Goal: Task Accomplishment & Management: Manage account settings

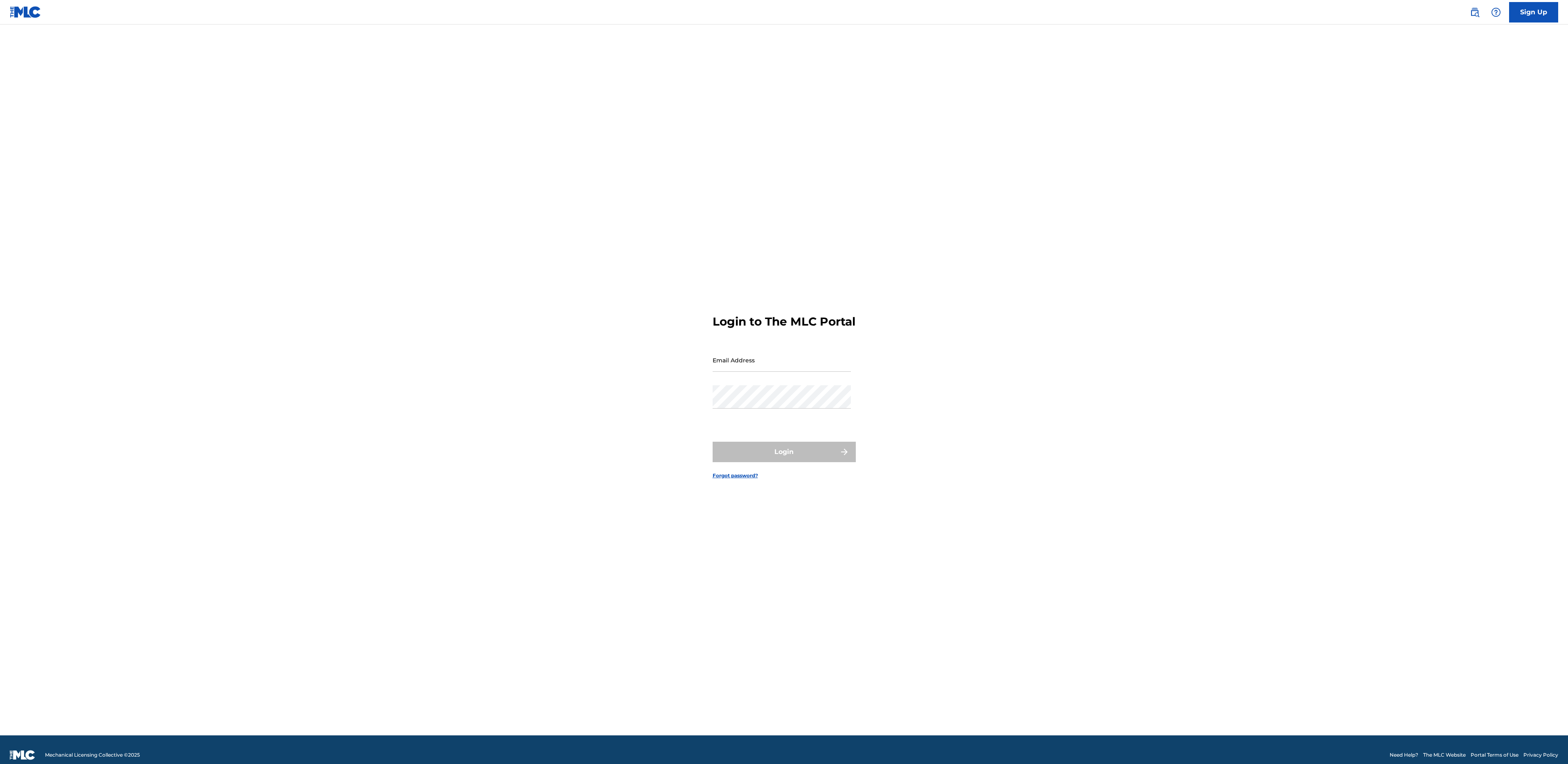
type input "e@[DOMAIN_NAME]"
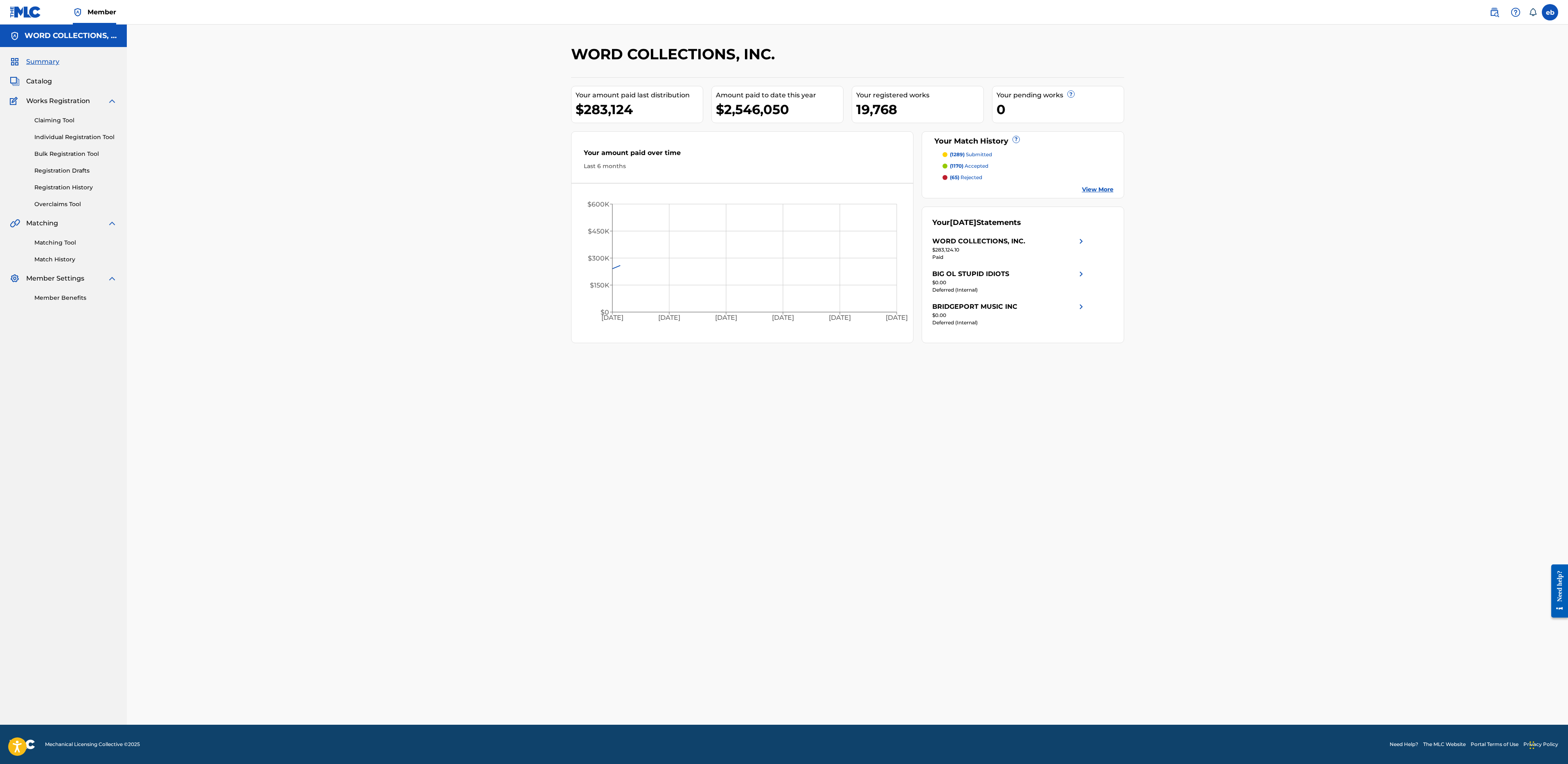
click at [982, 154] on p "(1289) submitted" at bounding box center [971, 154] width 42 height 8
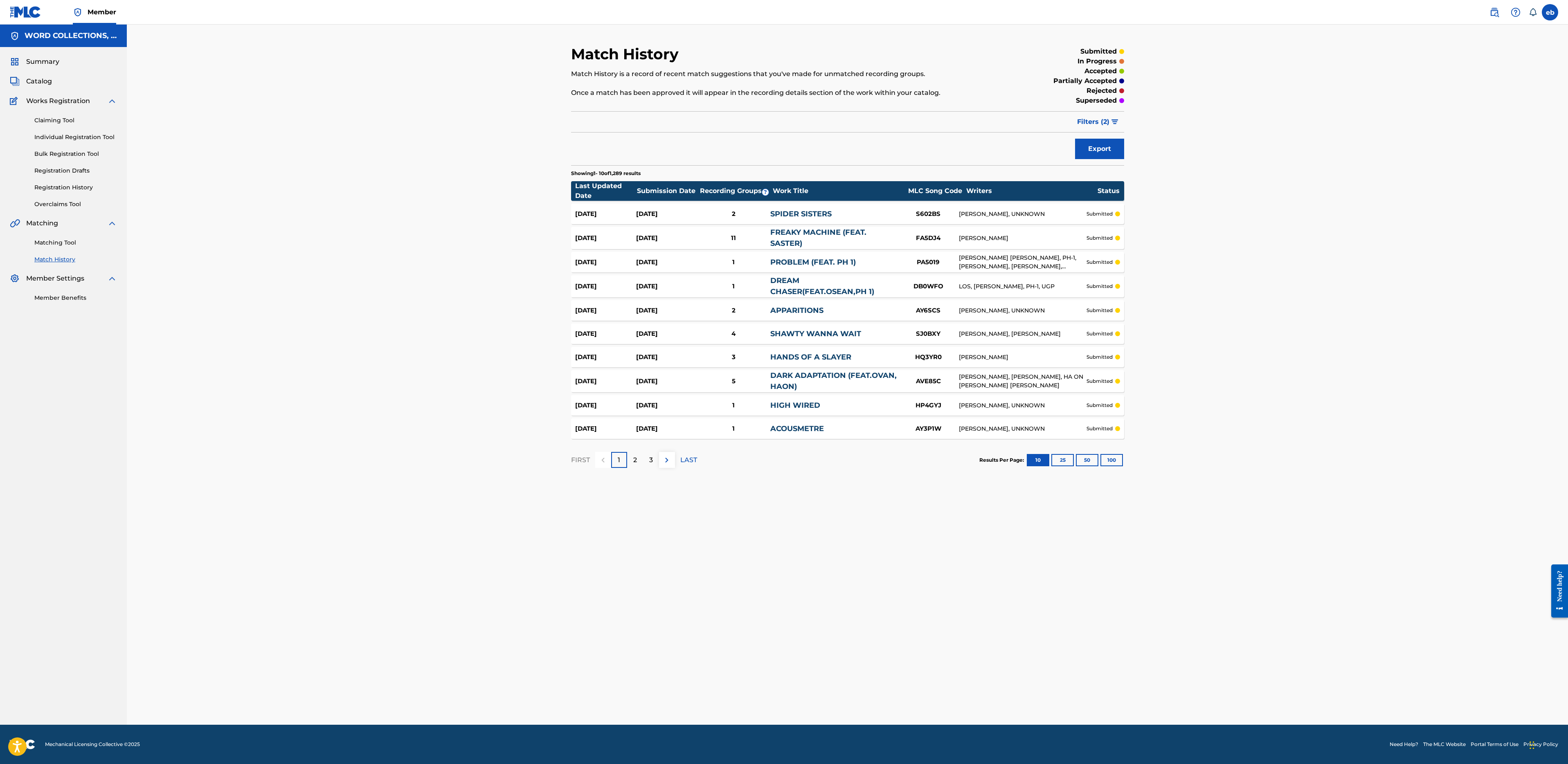
click at [1095, 119] on span "Filters ( 2 )" at bounding box center [1093, 121] width 32 height 10
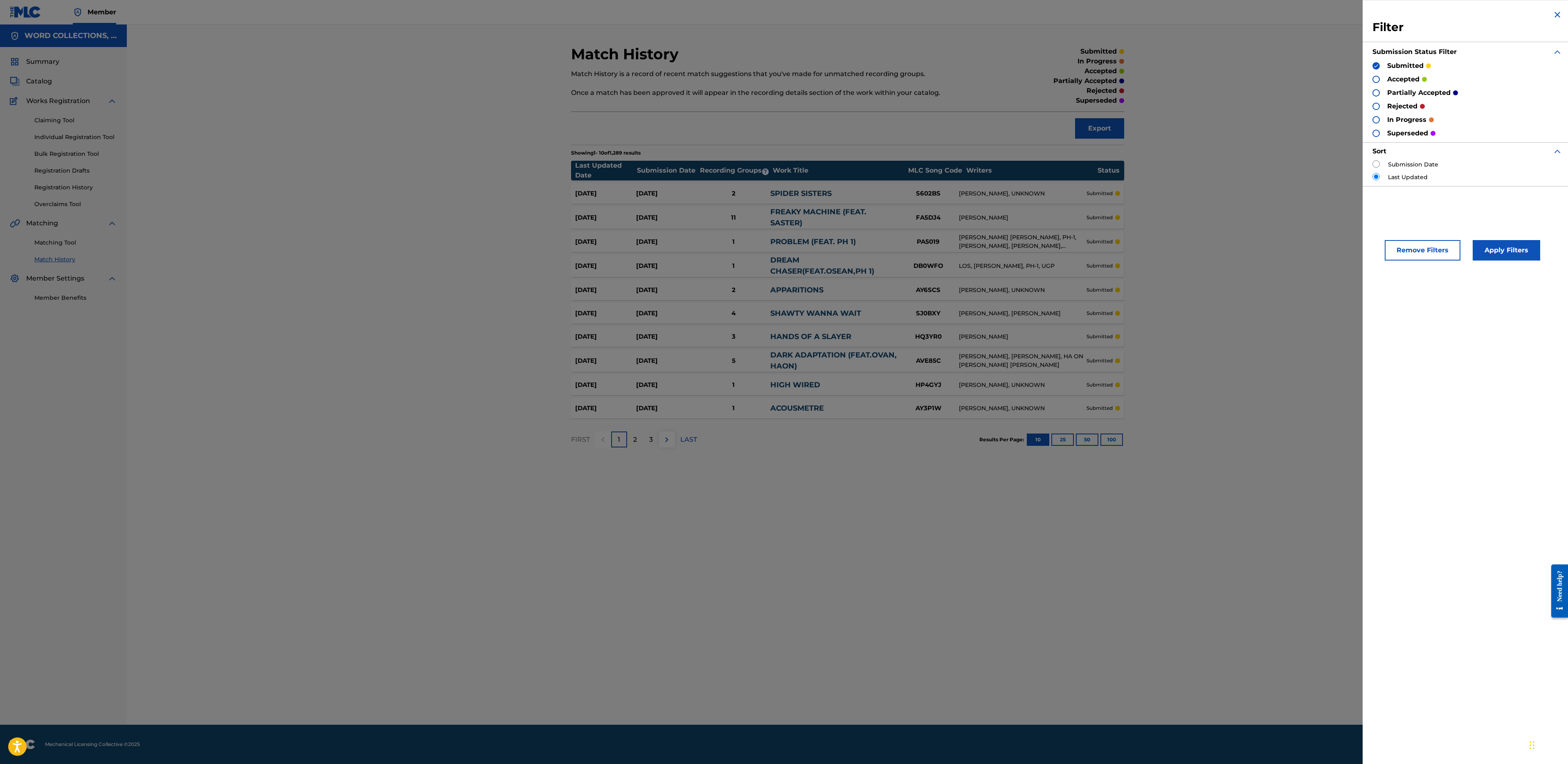
click at [1095, 119] on button "Export" at bounding box center [1100, 128] width 49 height 21
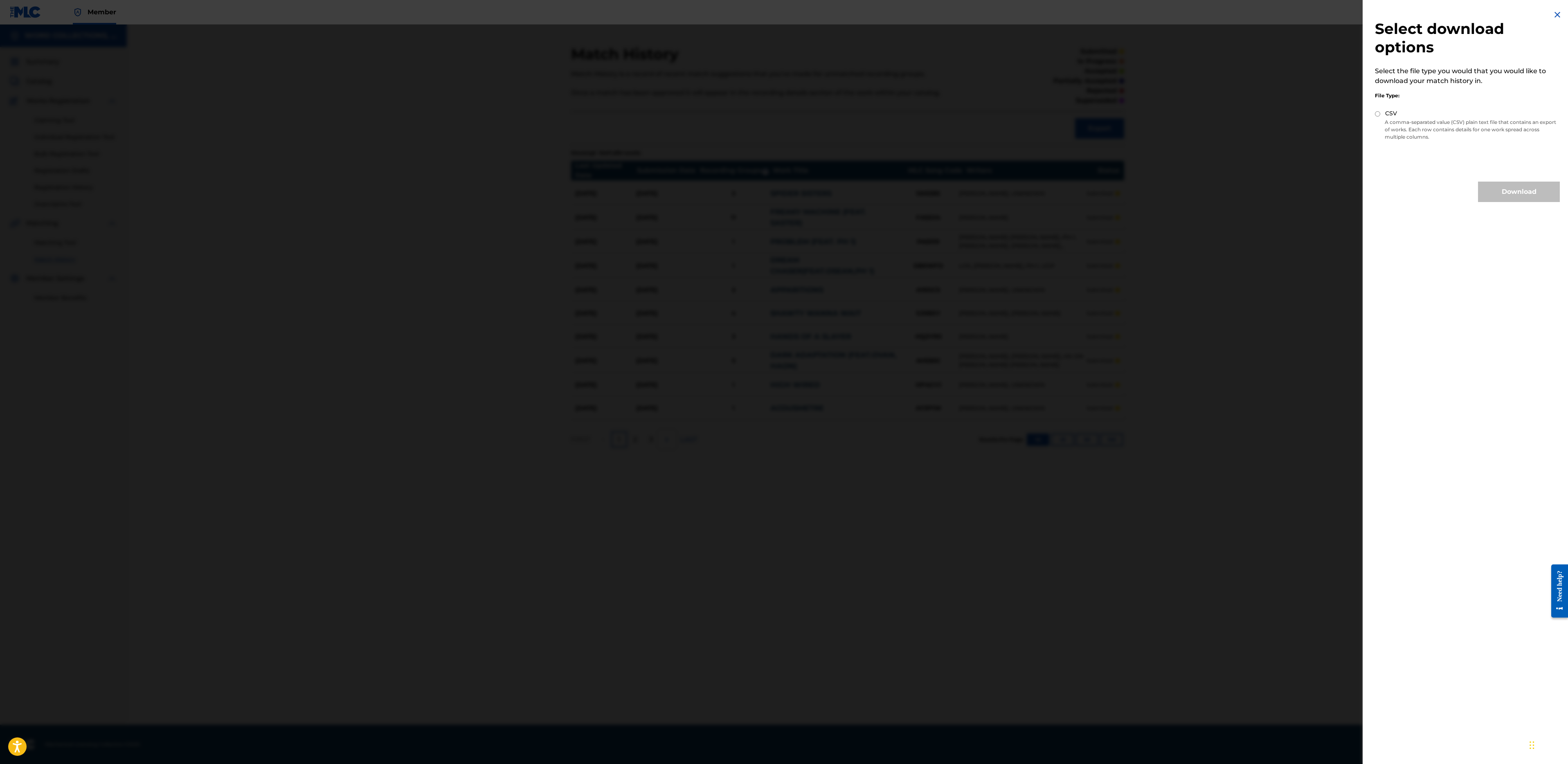
click at [912, 91] on div at bounding box center [784, 406] width 1568 height 764
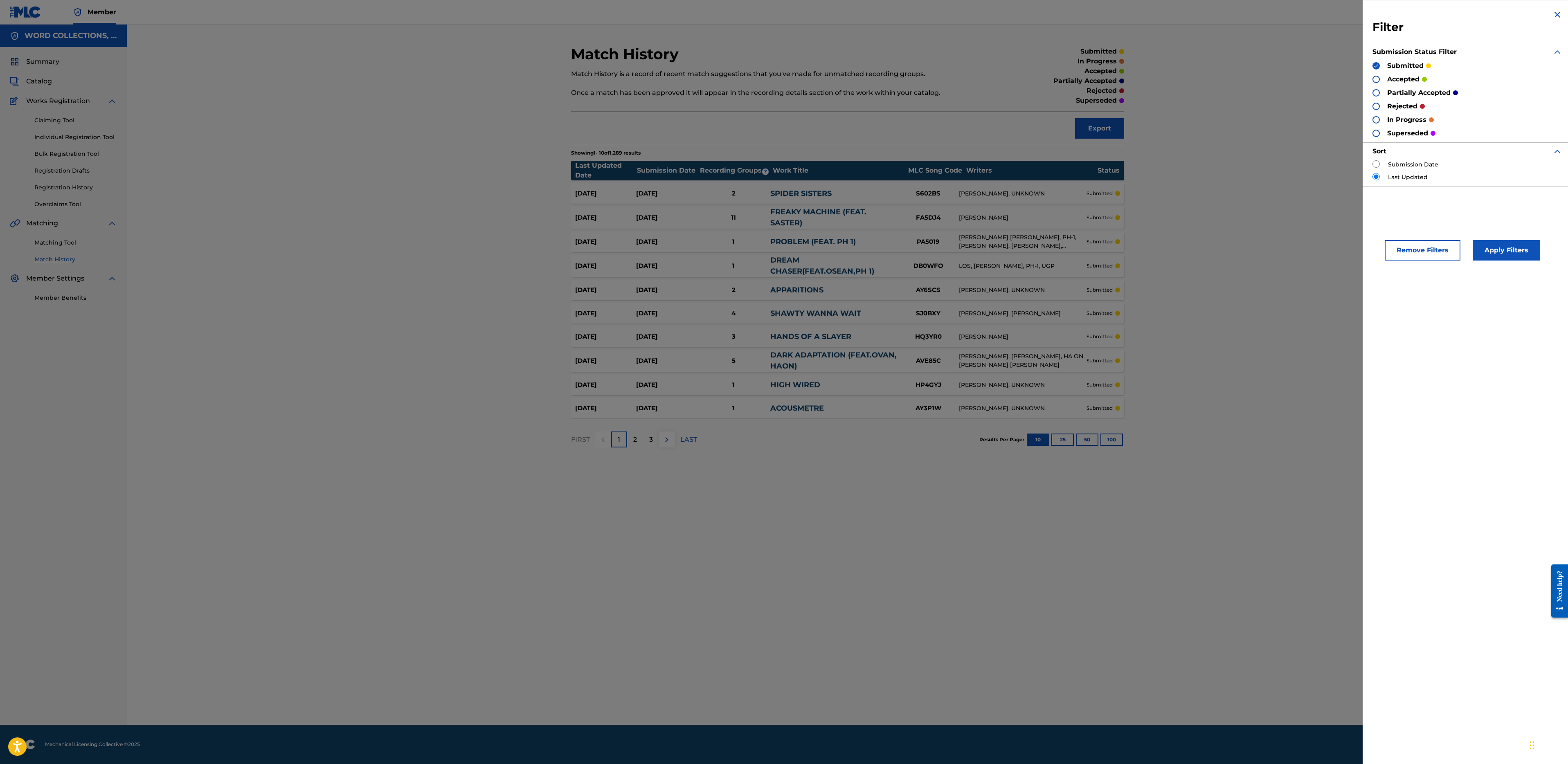
click at [1558, 18] on img at bounding box center [1558, 14] width 10 height 10
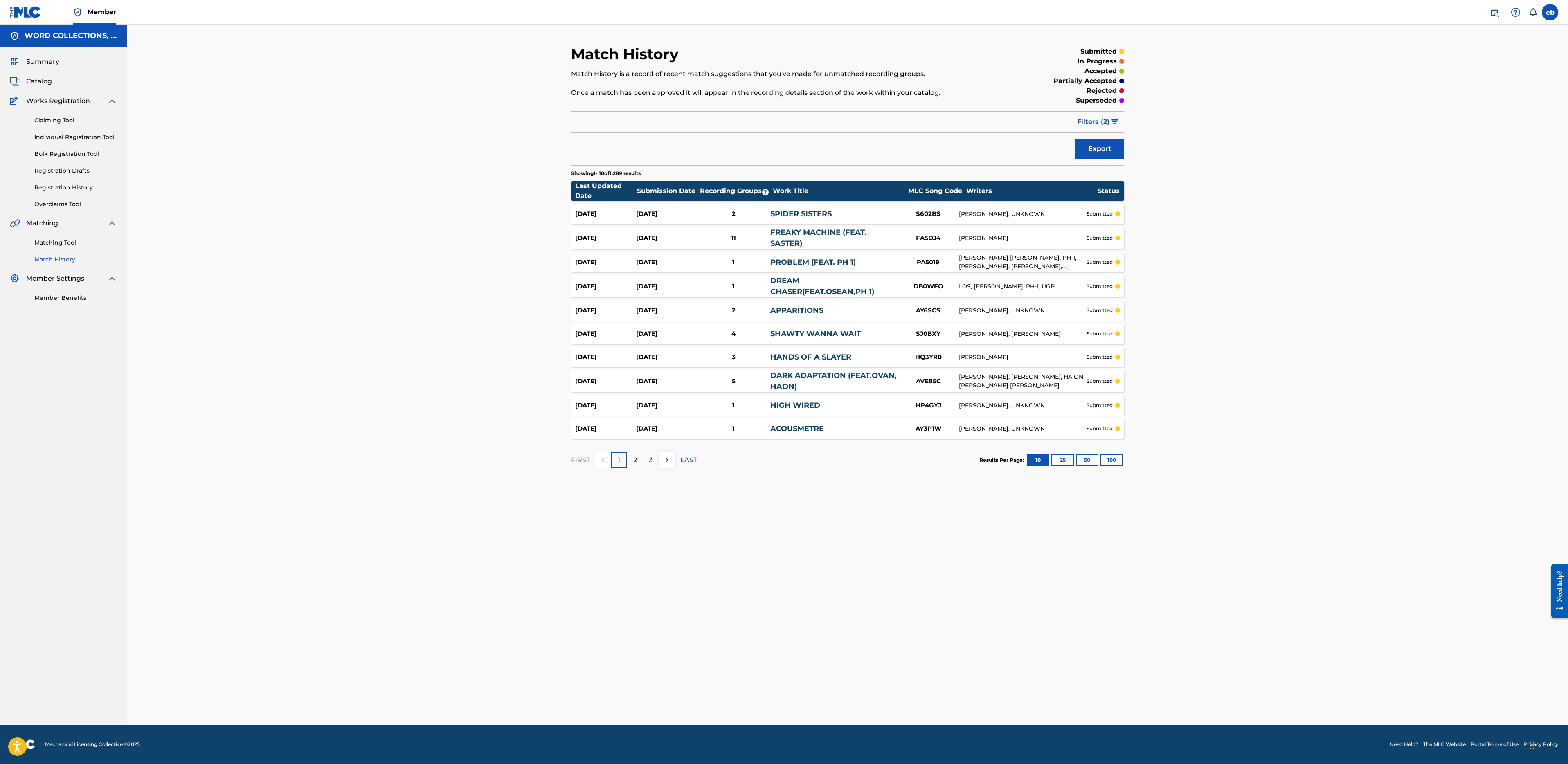
click at [44, 82] on span "Catalog" at bounding box center [39, 81] width 26 height 10
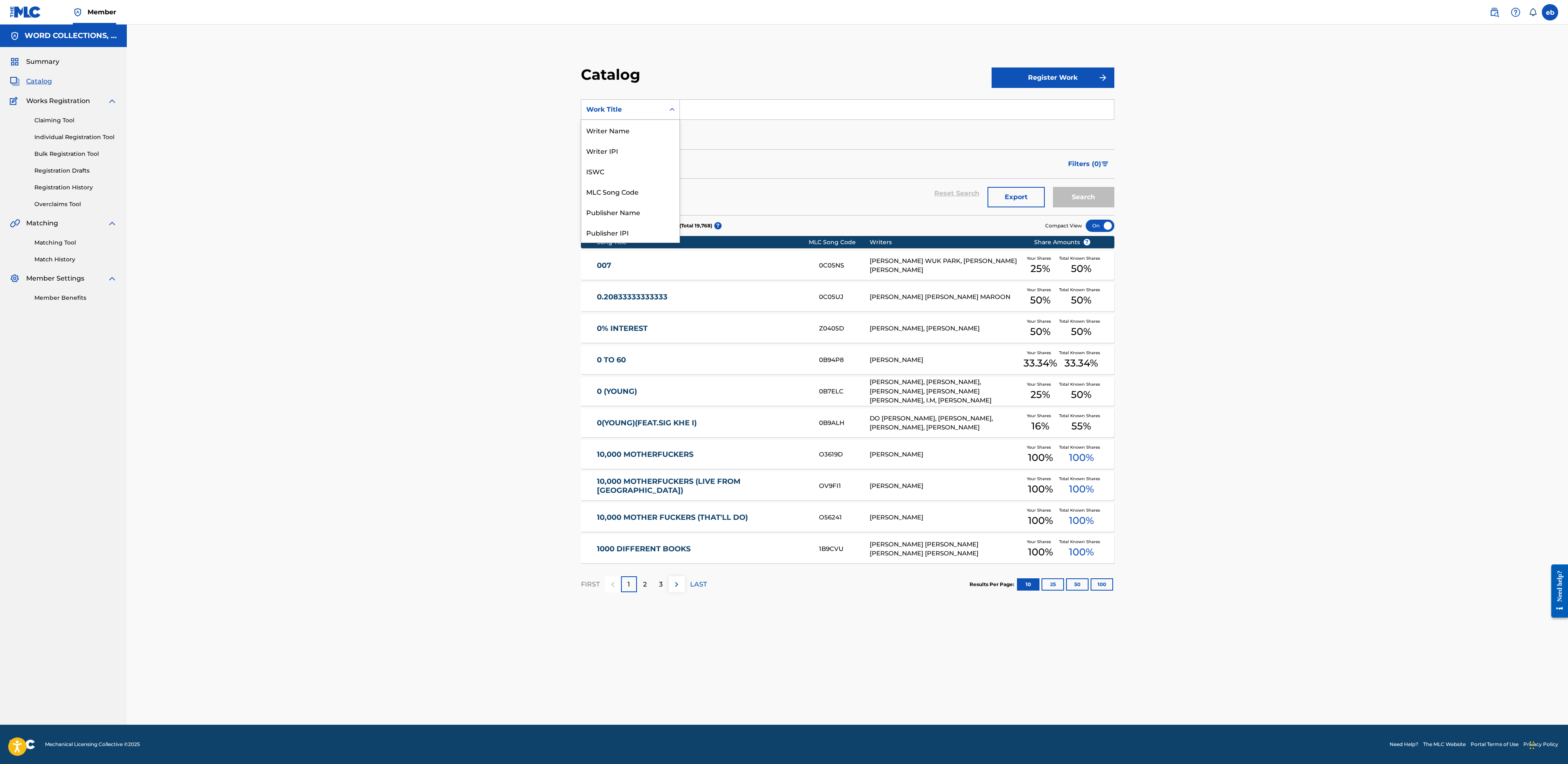
click at [646, 113] on div "Work Title" at bounding box center [623, 110] width 73 height 10
click at [638, 189] on div "Artist" at bounding box center [630, 192] width 98 height 21
click at [700, 113] on input "Search Form" at bounding box center [897, 109] width 434 height 20
type input "JT Music"
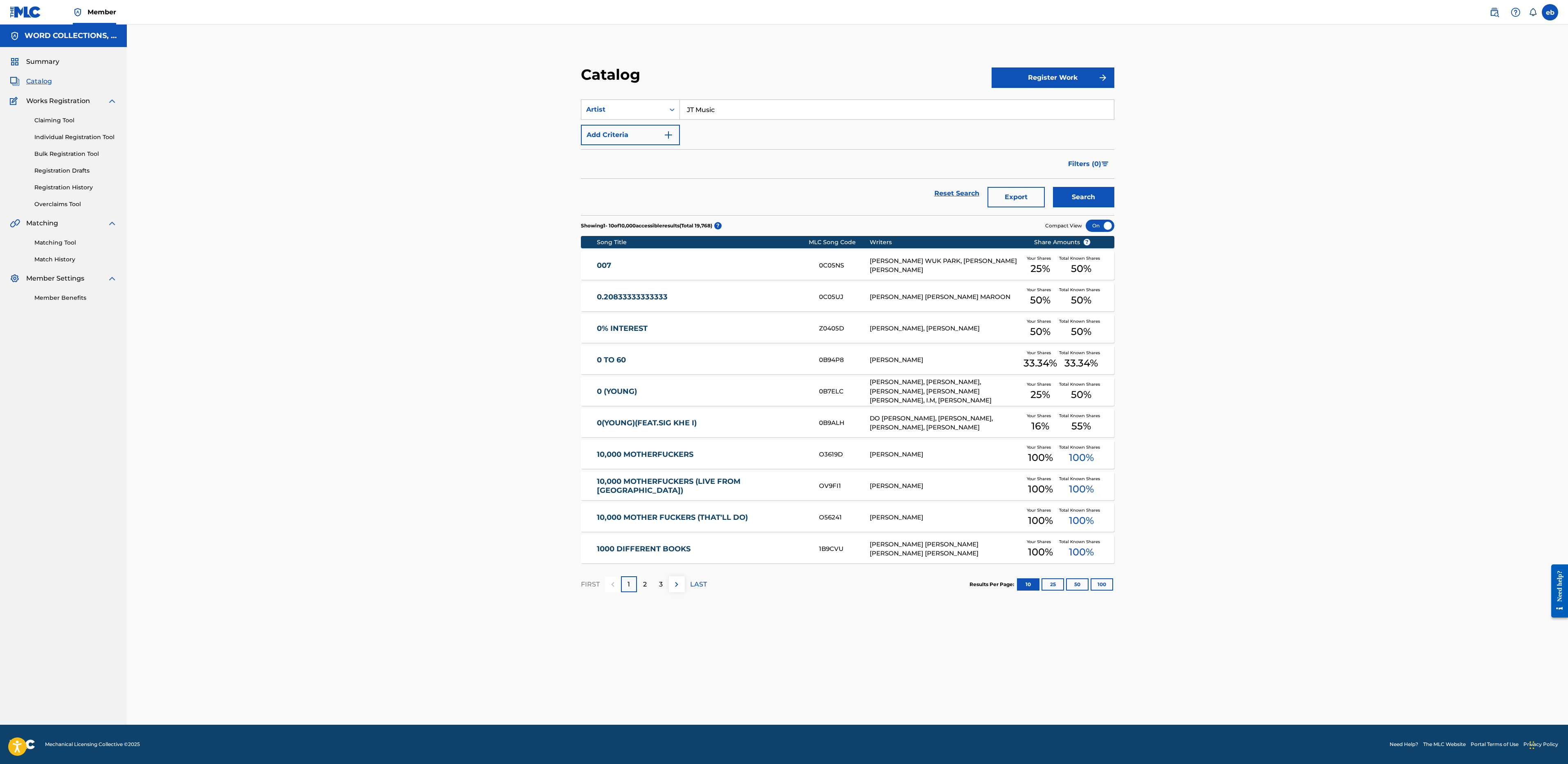
click at [1053, 187] on button "Search" at bounding box center [1083, 197] width 61 height 21
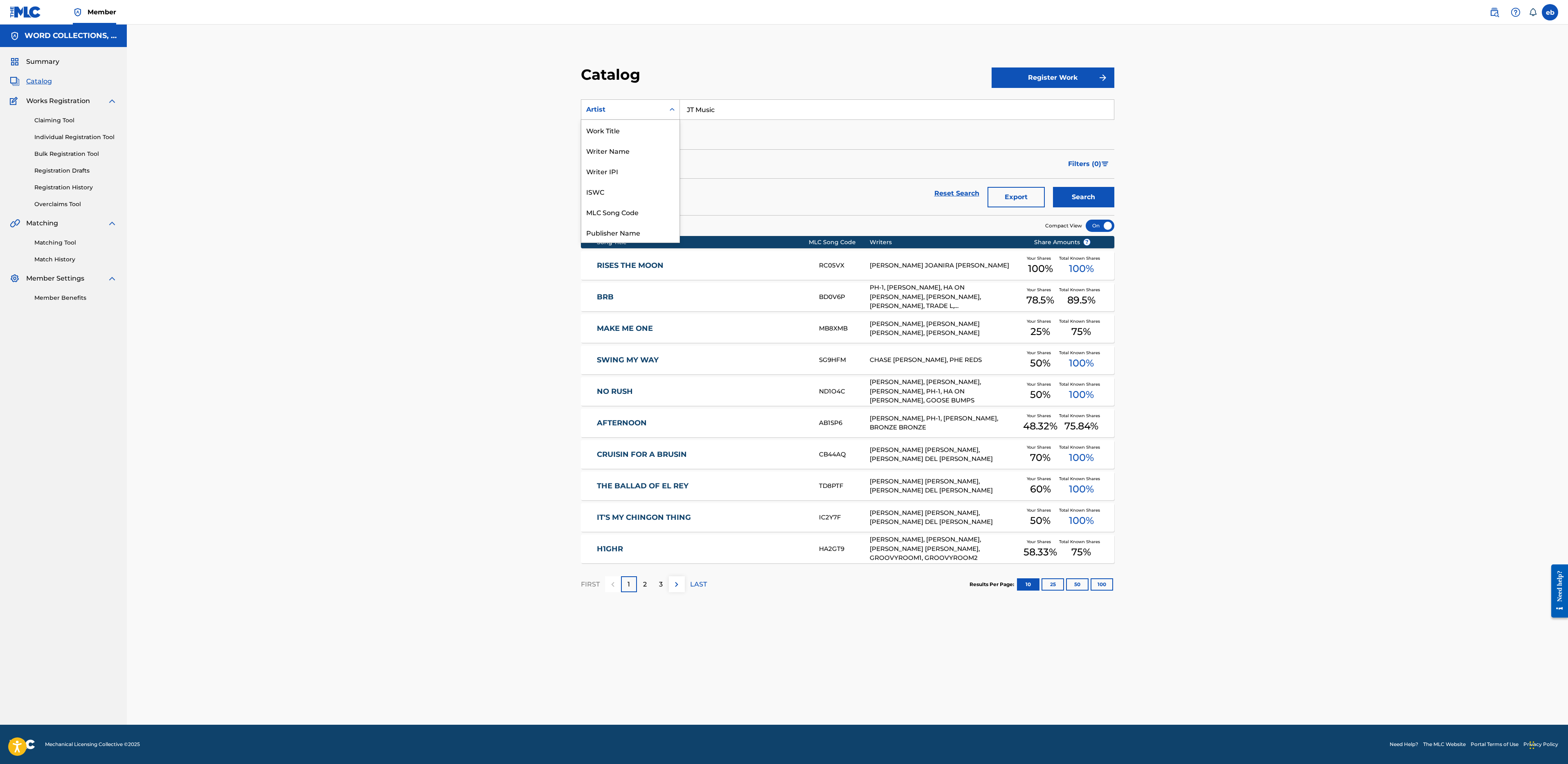
click at [657, 108] on div "Artist" at bounding box center [623, 110] width 73 height 10
click at [627, 145] on div "Writer Name" at bounding box center [630, 139] width 98 height 21
click at [714, 111] on input "Search Form" at bounding box center [897, 109] width 434 height 20
type input "[PERSON_NAME]"
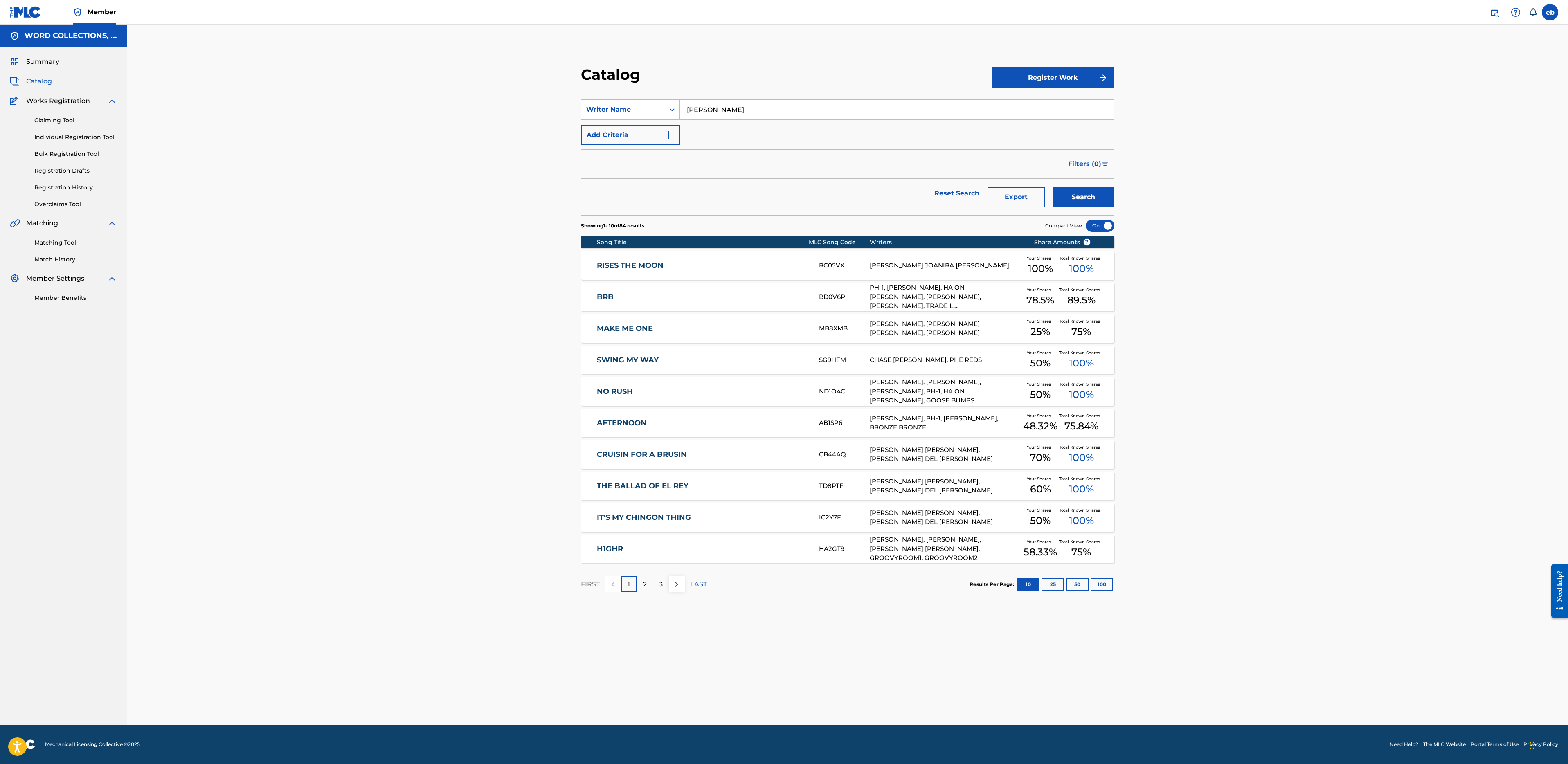
click at [1053, 187] on button "Search" at bounding box center [1083, 197] width 61 height 21
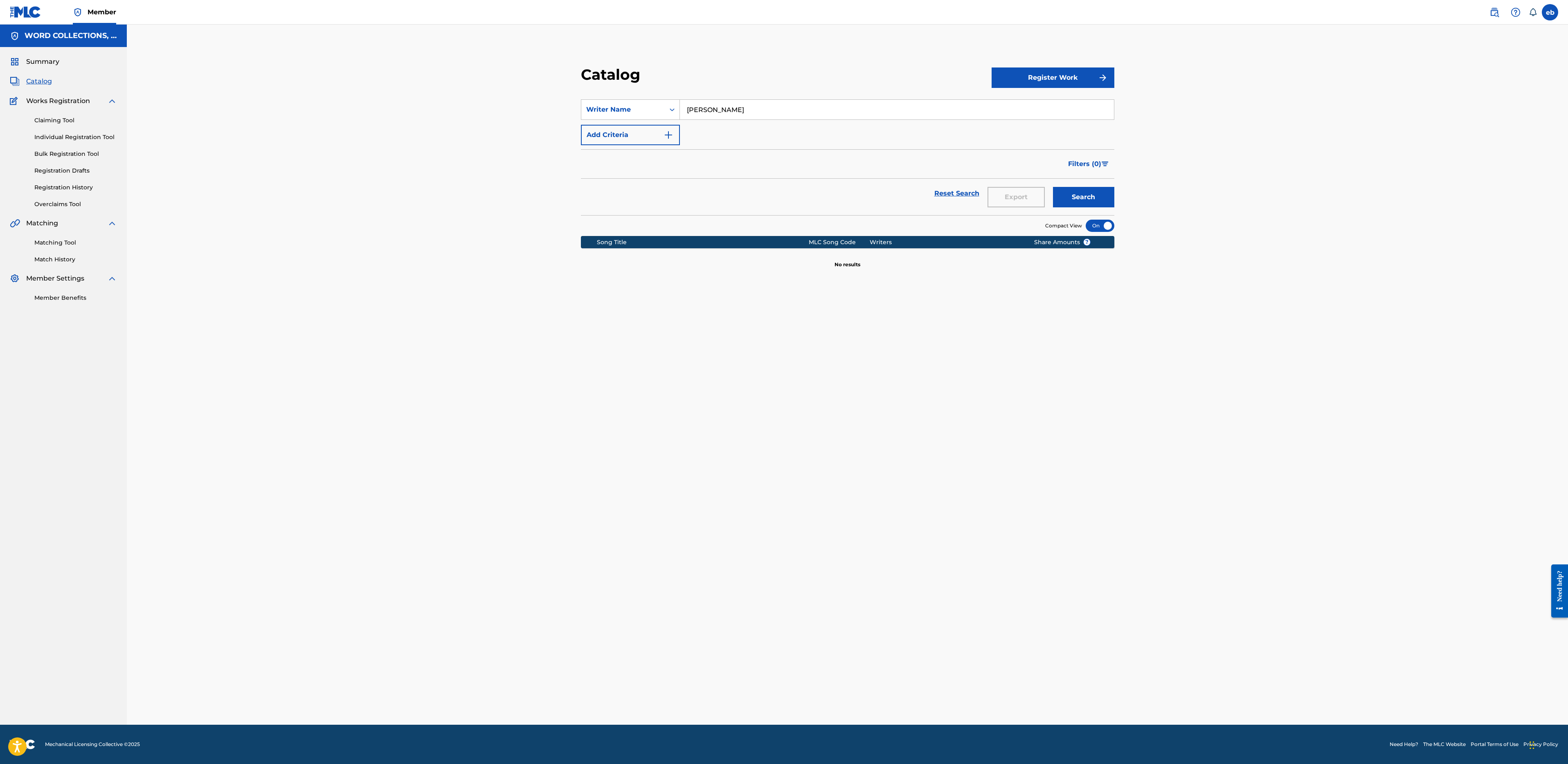
click at [83, 187] on link "Registration History" at bounding box center [76, 187] width 82 height 9
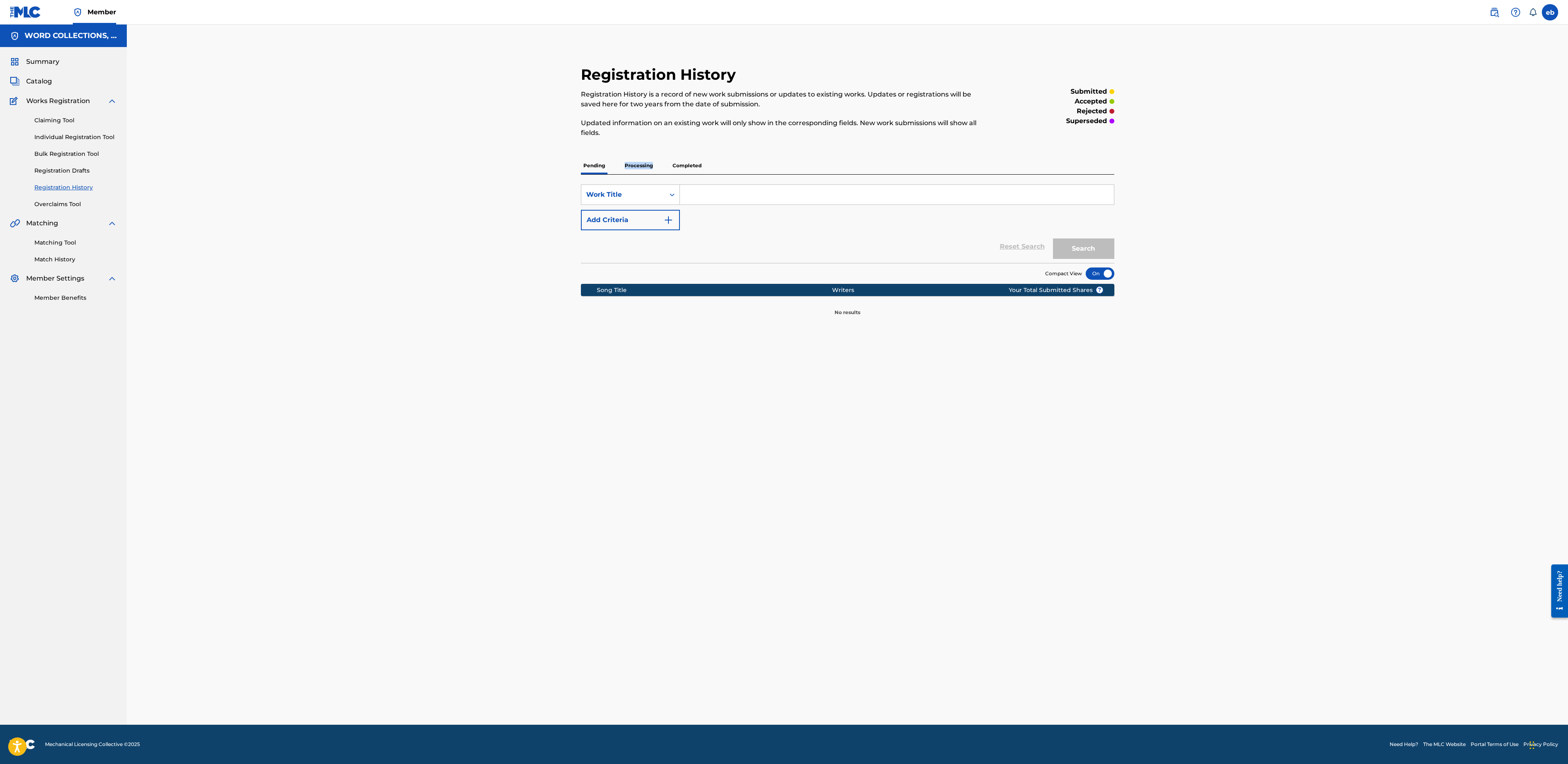
click at [634, 169] on p "Processing" at bounding box center [638, 165] width 33 height 17
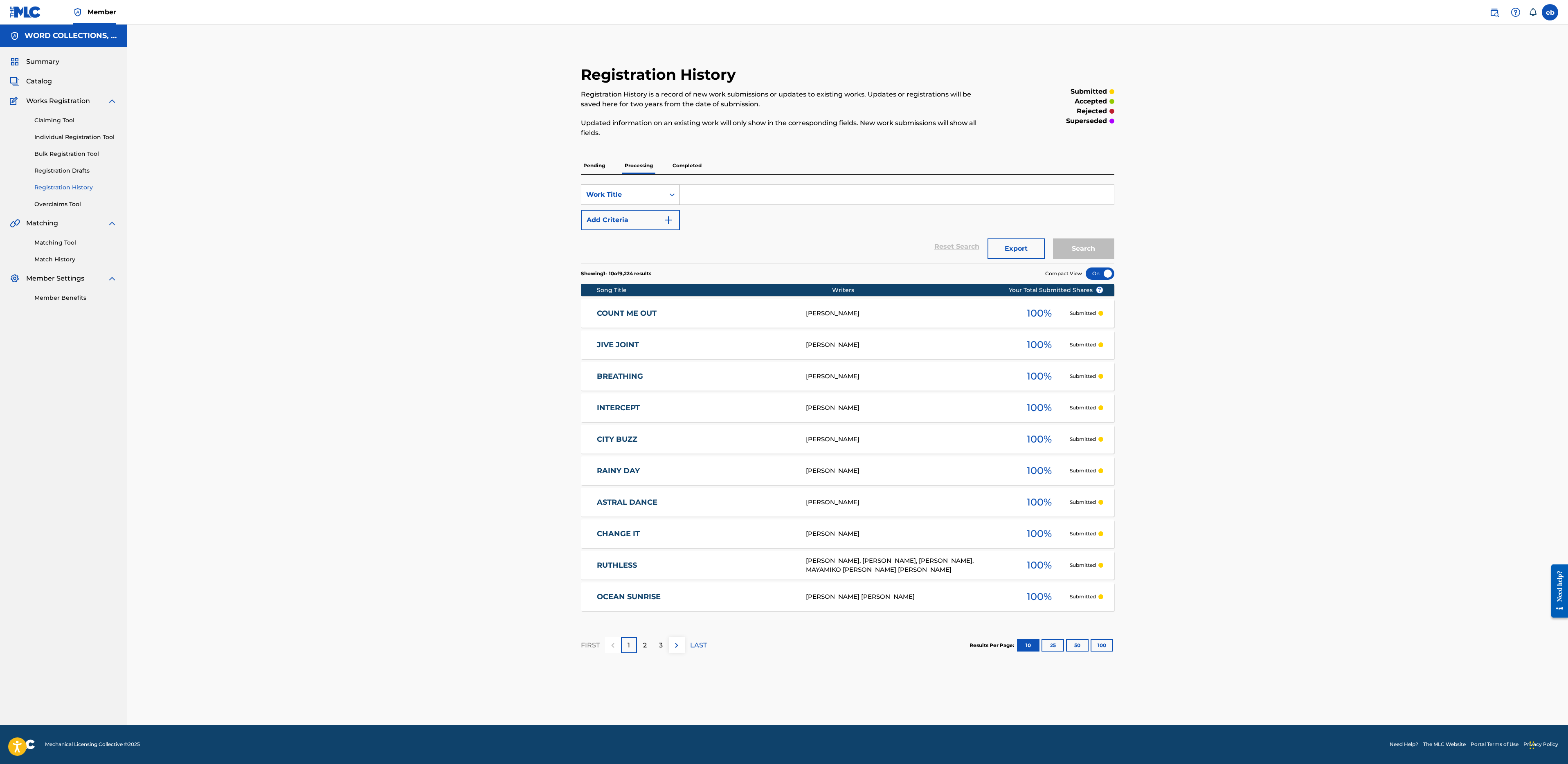
click at [651, 197] on div "Work Title" at bounding box center [623, 195] width 73 height 10
click at [630, 213] on div "Writer Name" at bounding box center [630, 216] width 98 height 21
click at [703, 192] on input "Search Form" at bounding box center [897, 194] width 434 height 20
type input "[PERSON_NAME]"
click at [1053, 238] on button "Search" at bounding box center [1083, 248] width 61 height 21
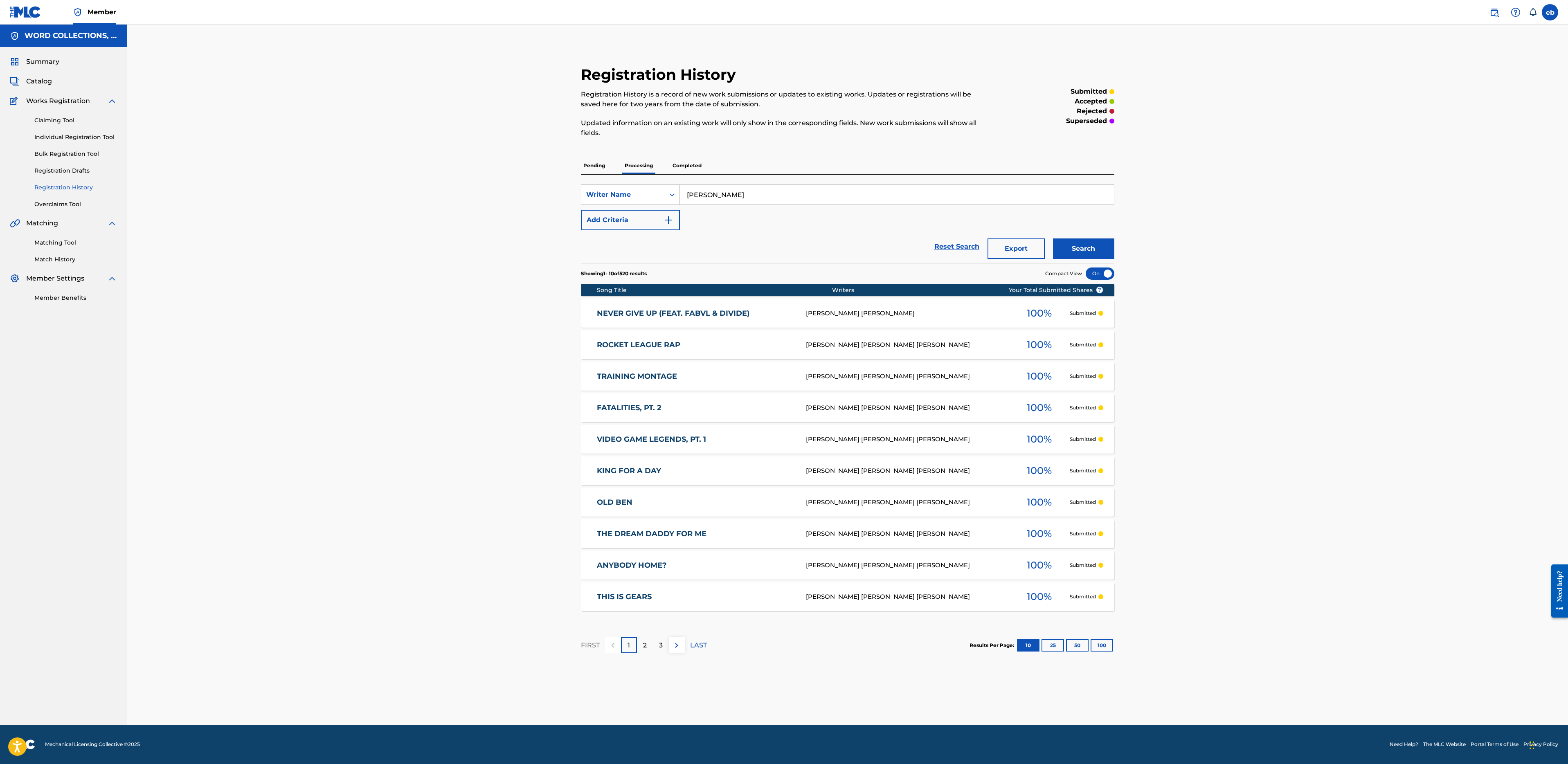
click at [1100, 645] on button "100" at bounding box center [1102, 646] width 23 height 12
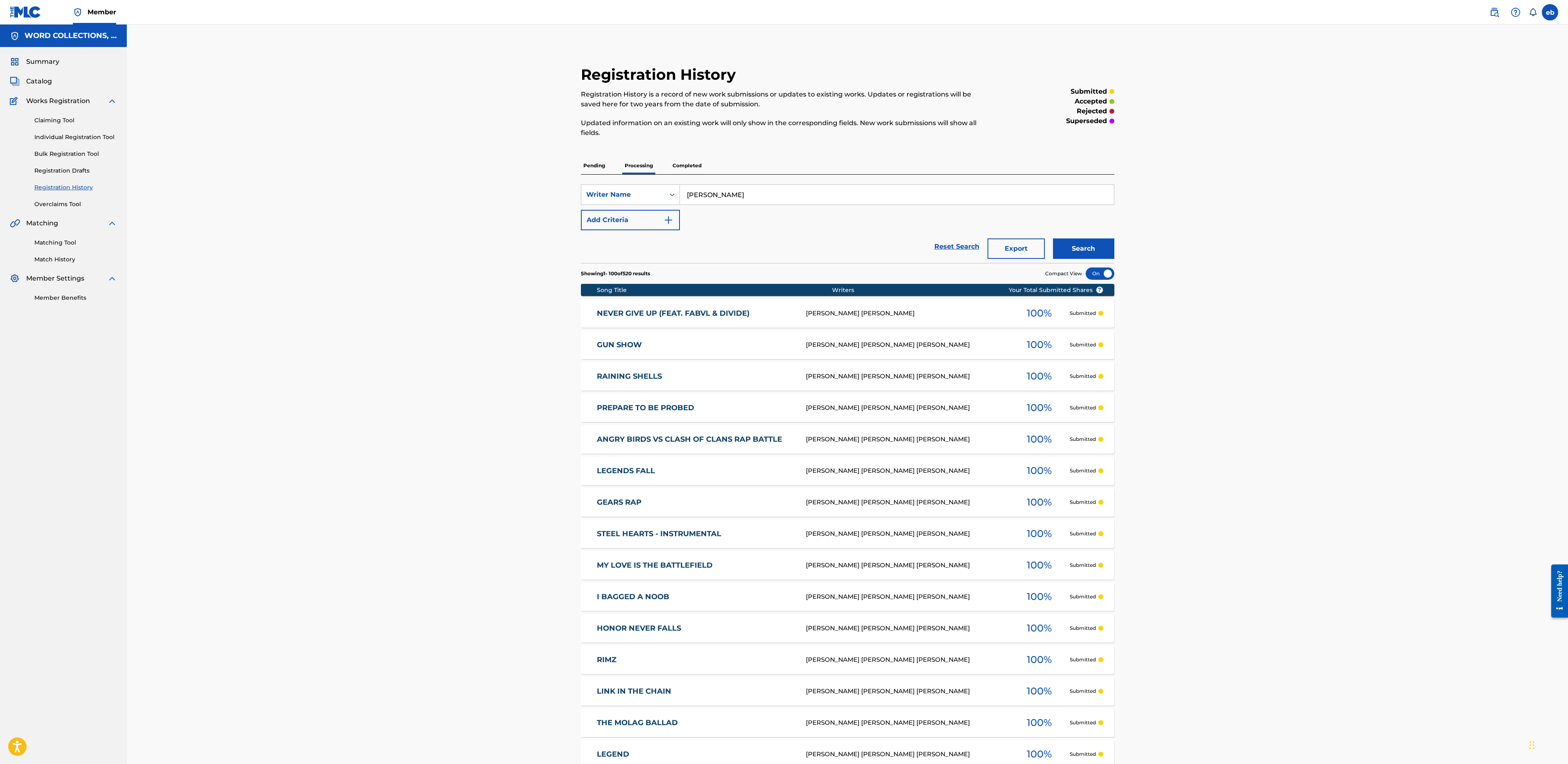
click at [1026, 246] on button "Export" at bounding box center [1016, 248] width 57 height 21
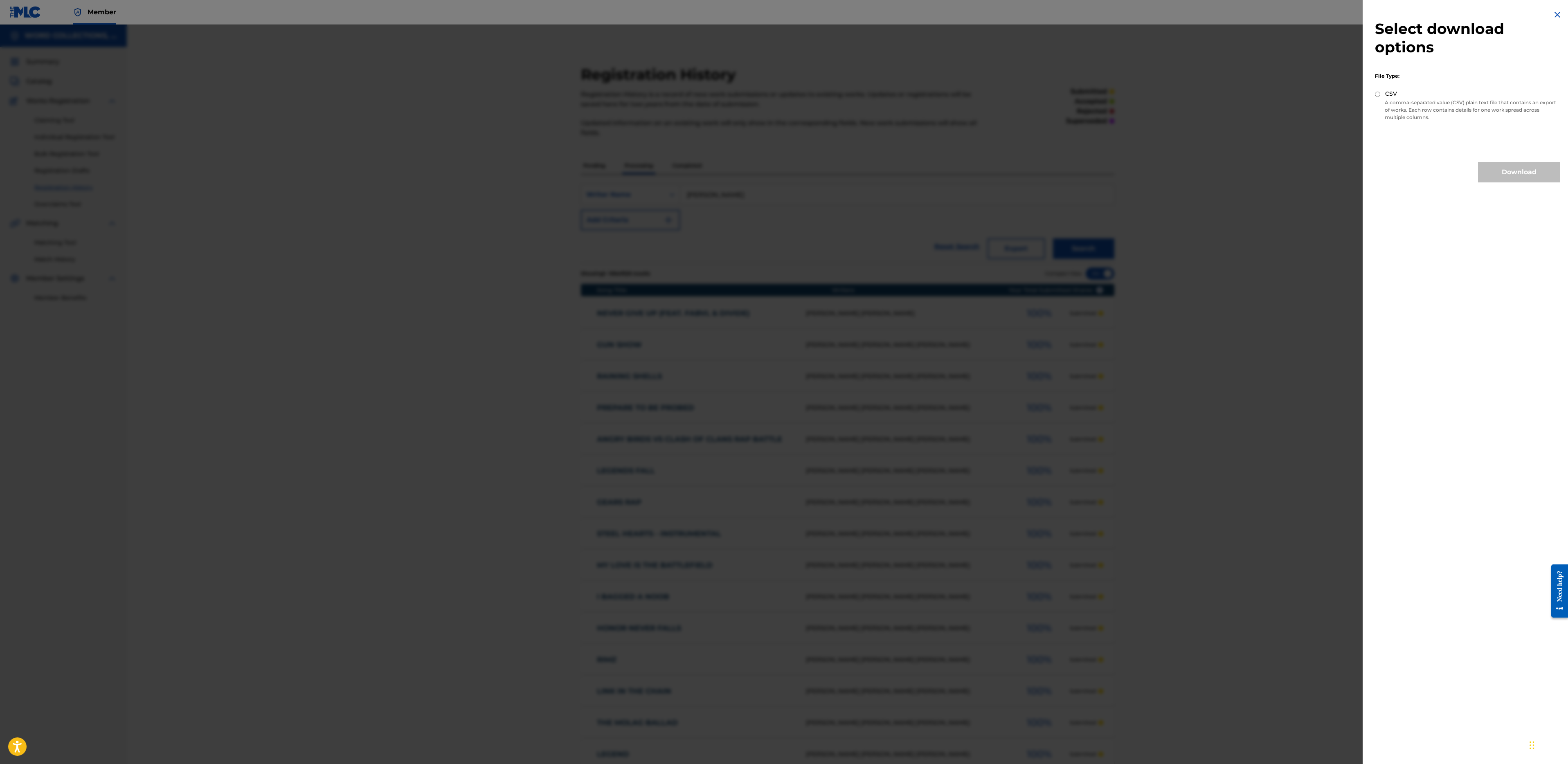
click at [1382, 106] on p "A comma-separated value (CSV) plain text file that contains an export of works.…" at bounding box center [1467, 110] width 185 height 22
click at [1380, 91] on div "CSV" at bounding box center [1467, 95] width 185 height 10
click at [1378, 97] on div "CSV" at bounding box center [1467, 95] width 185 height 10
click at [1378, 96] on input "CSV" at bounding box center [1378, 95] width 5 height 5
radio input "true"
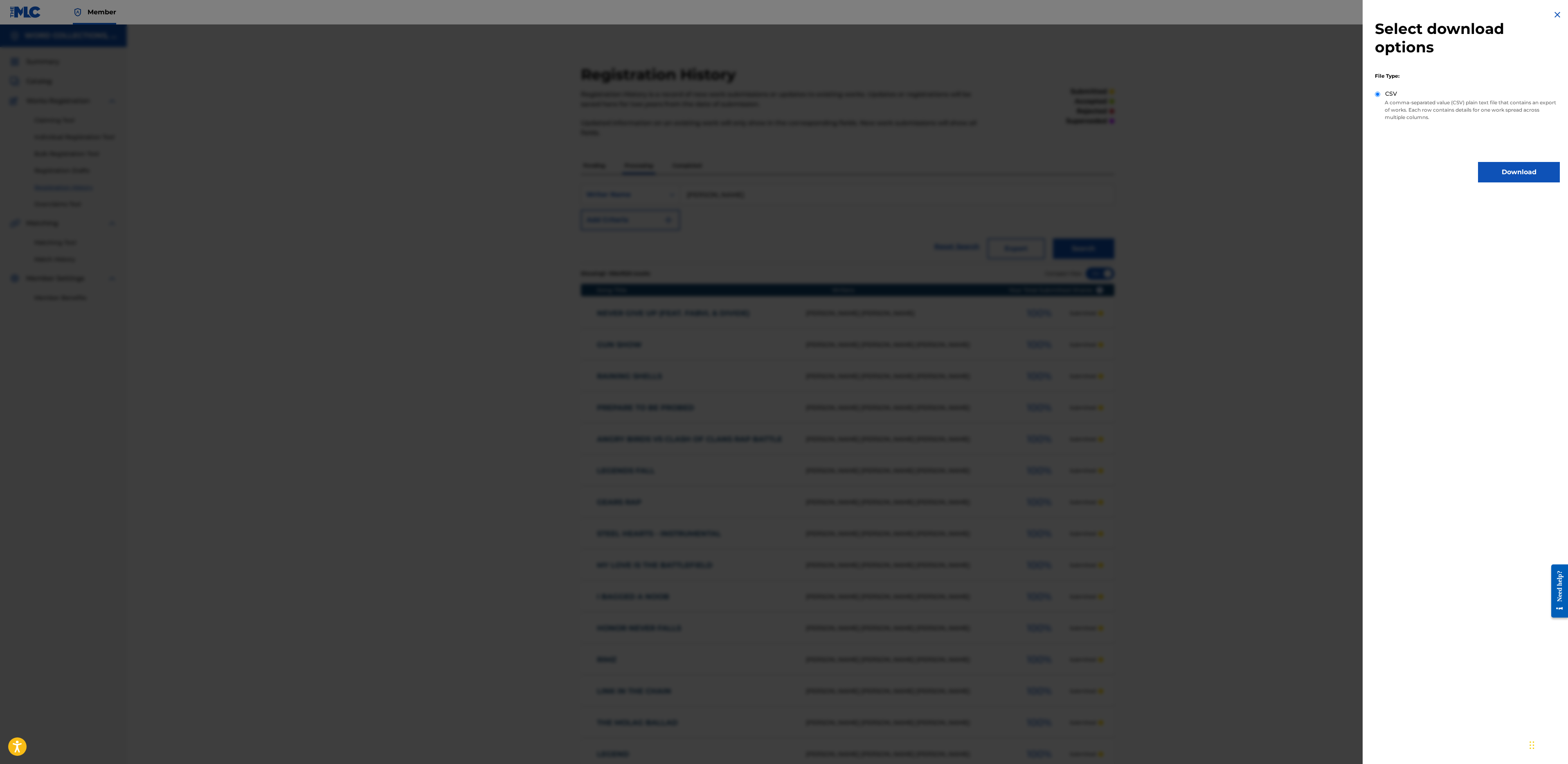
click at [1501, 171] on button "Download" at bounding box center [1519, 172] width 82 height 21
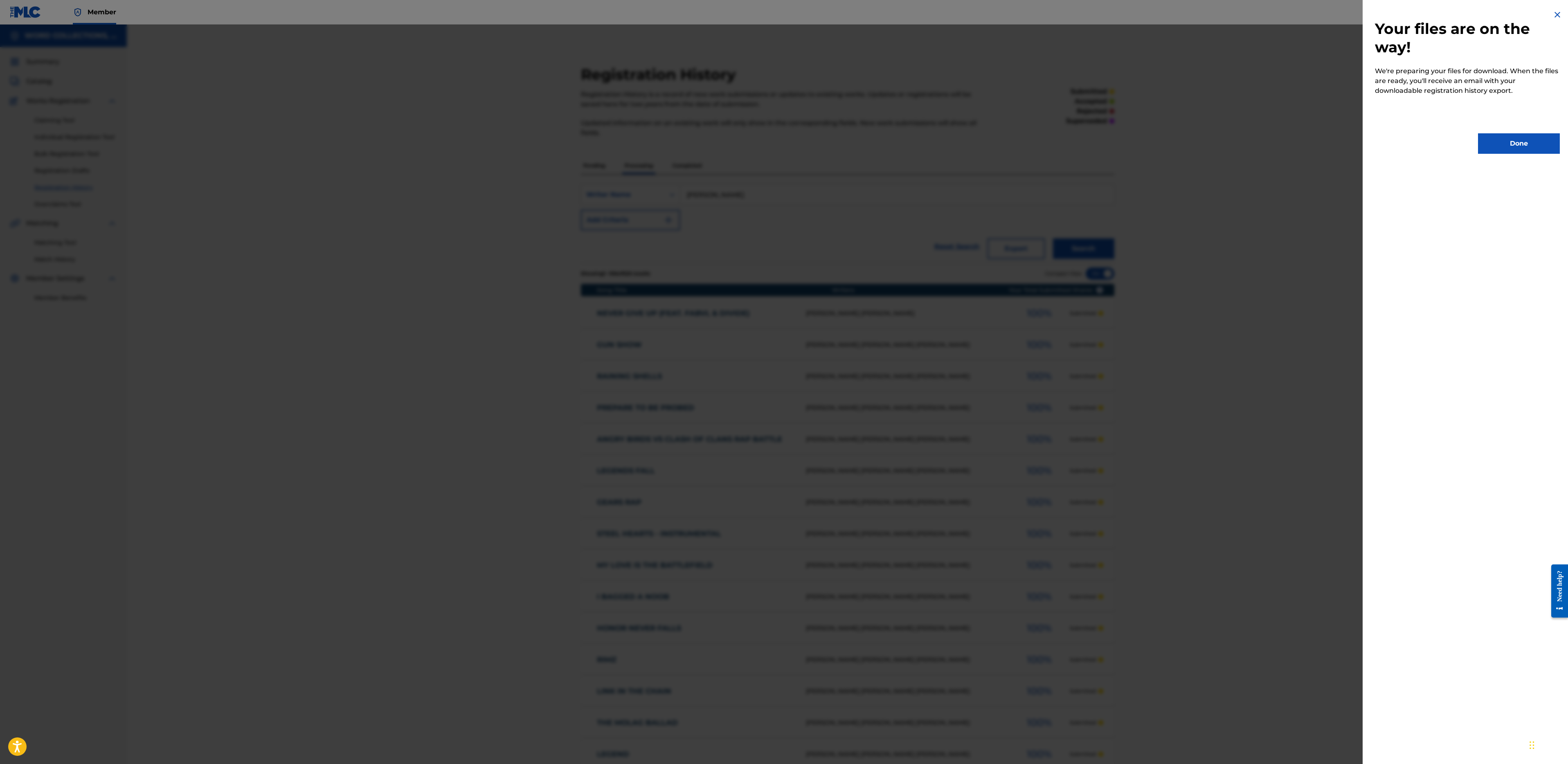
click at [1536, 148] on button "Done" at bounding box center [1519, 143] width 82 height 21
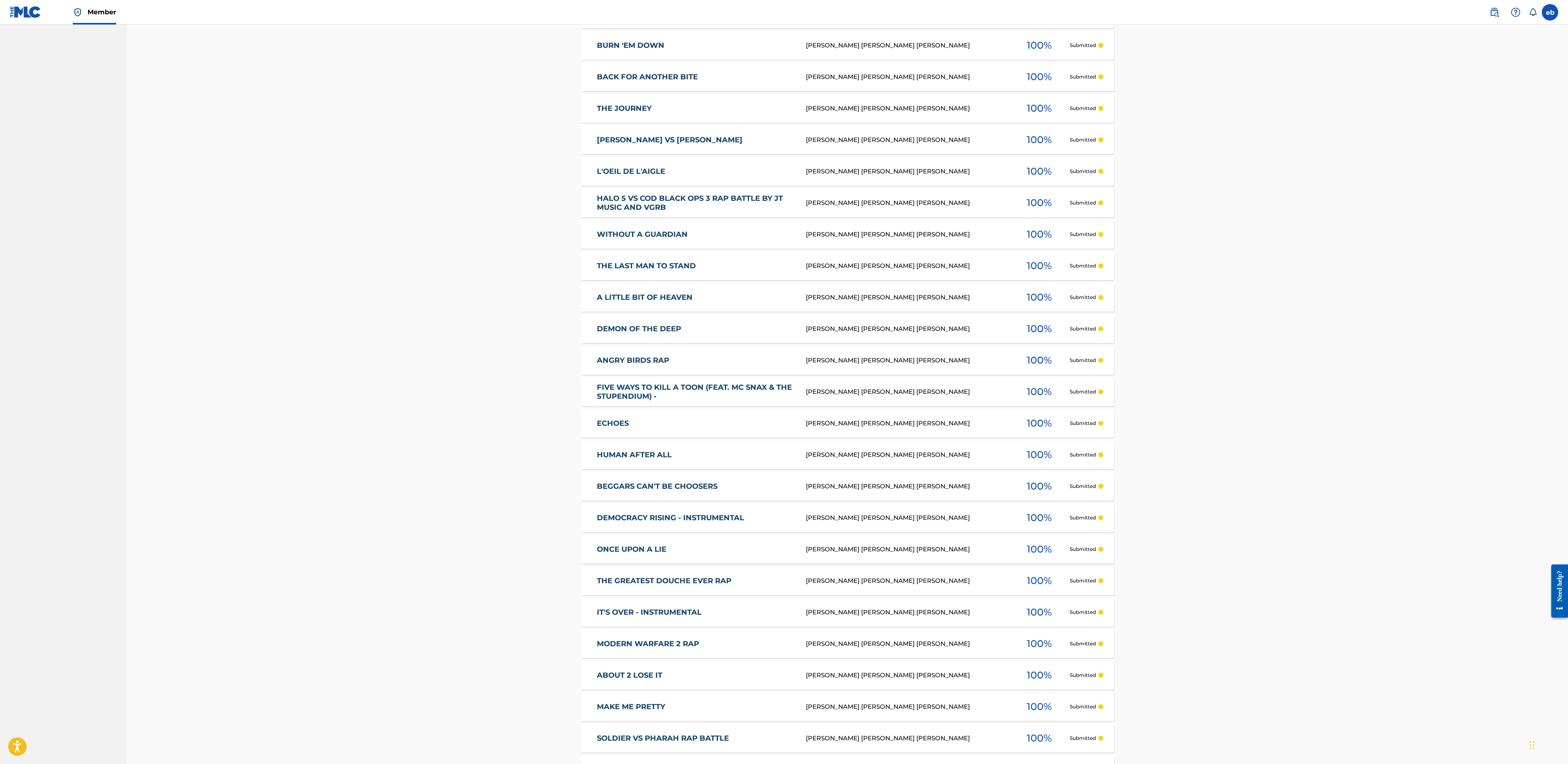
scroll to position [1433, 0]
click at [775, 393] on link "FIVE WAYS TO KILL A TOON (FEAT. MC SNAX & THE STUPENDIUM) -" at bounding box center [696, 393] width 198 height 19
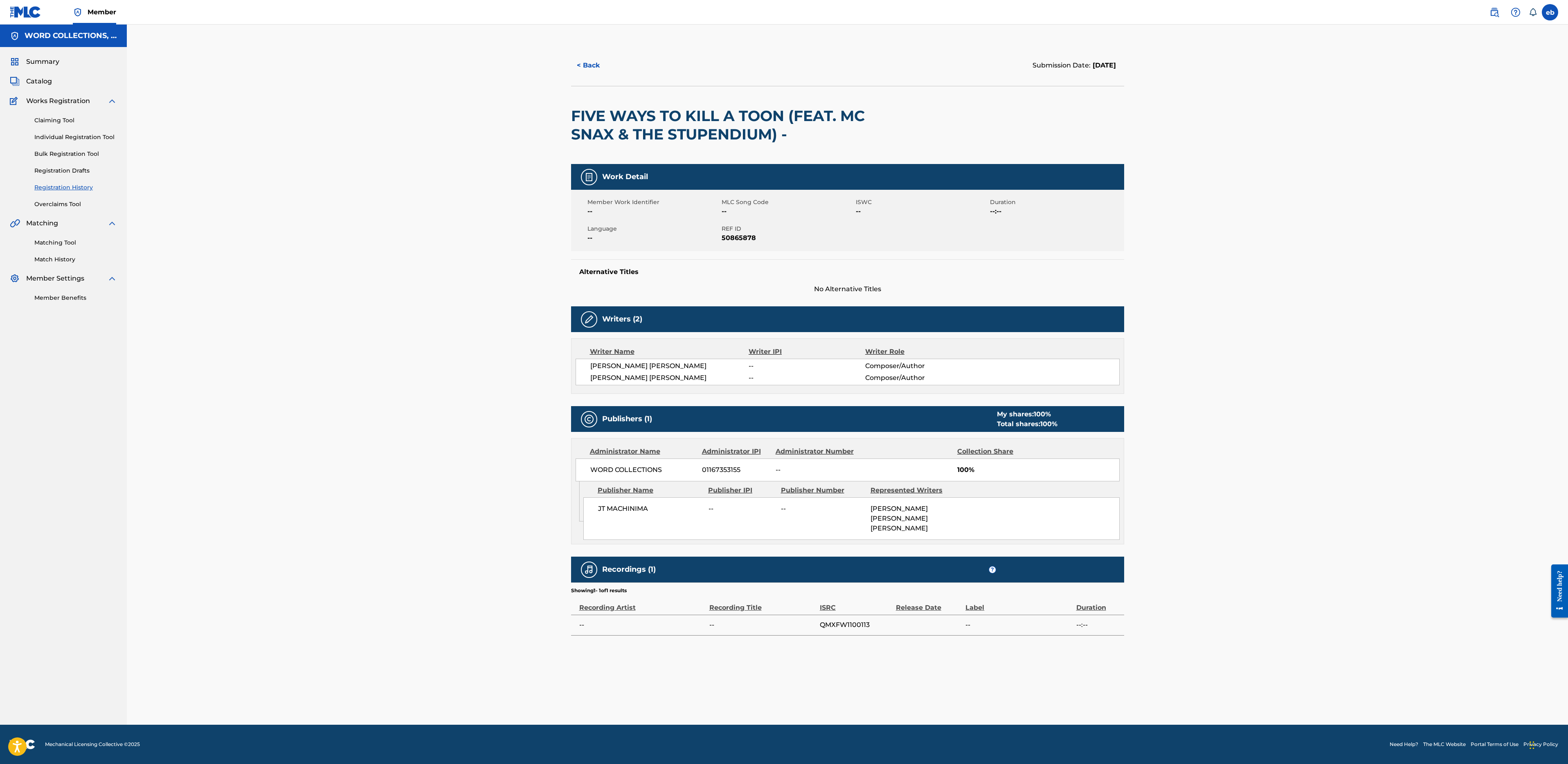
click at [583, 65] on button "< Back" at bounding box center [596, 65] width 49 height 21
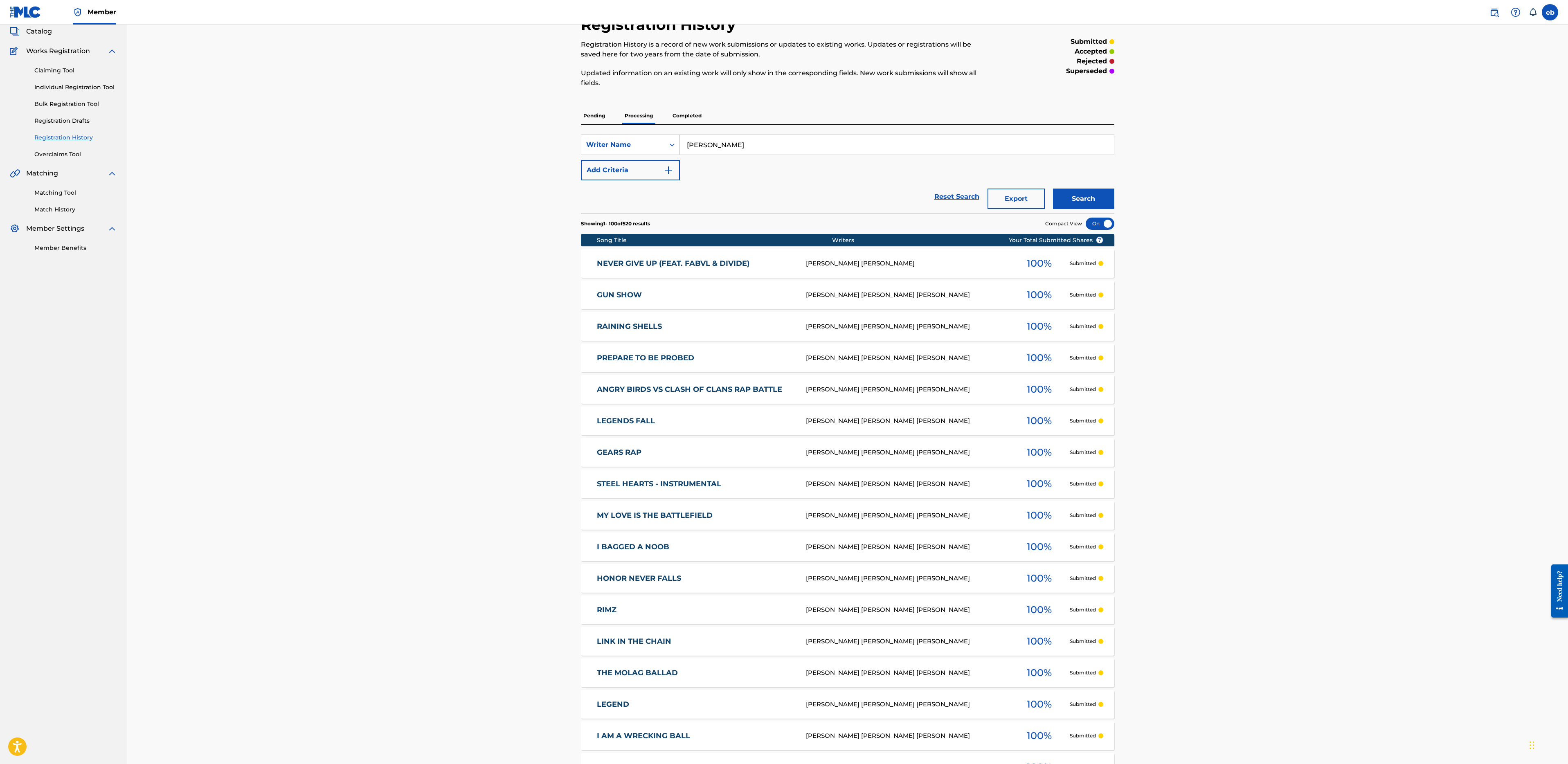
scroll to position [51, 0]
click at [649, 165] on button "Add Criteria" at bounding box center [630, 169] width 99 height 21
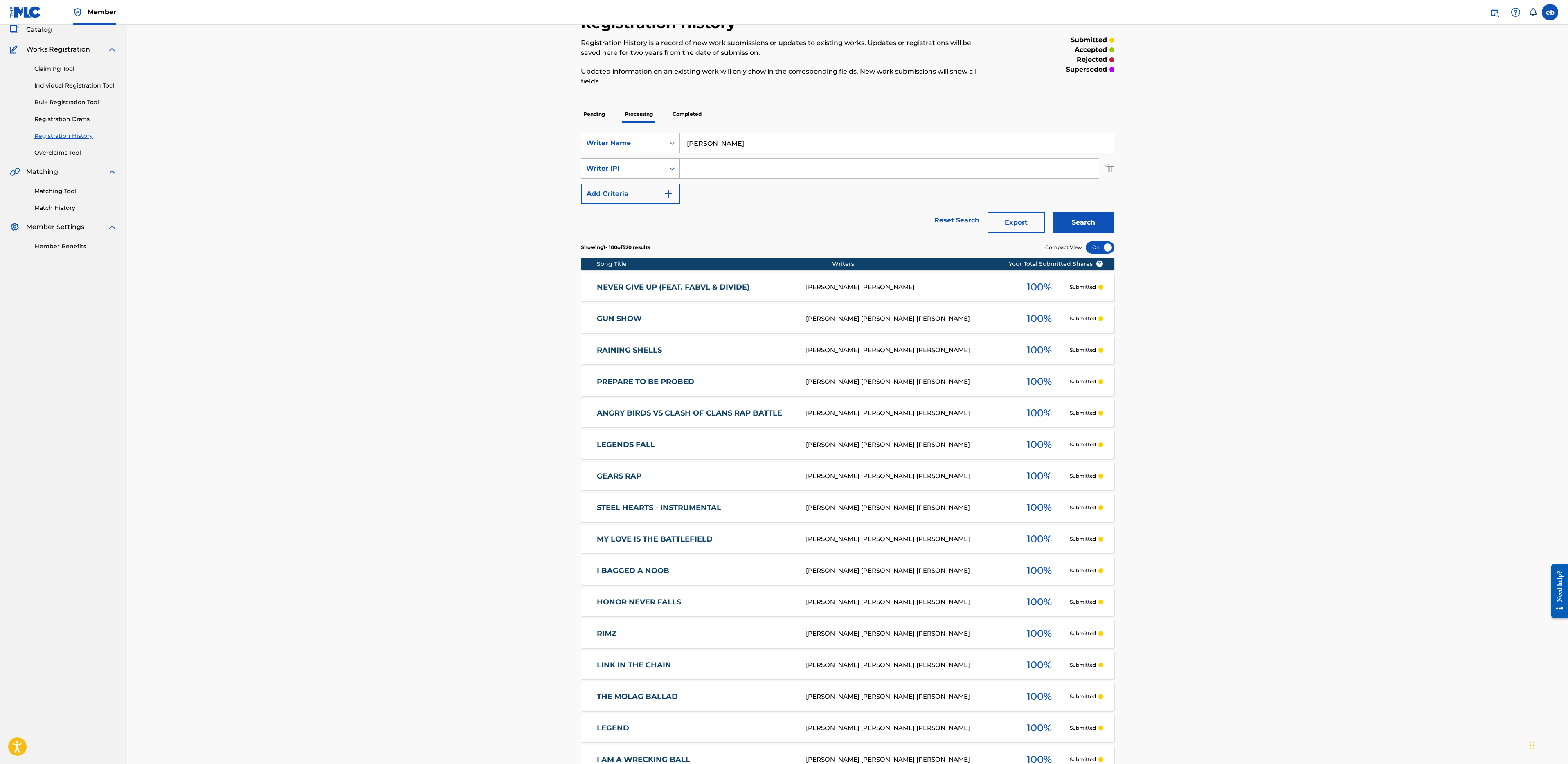
click at [643, 170] on div "Writer IPI" at bounding box center [623, 168] width 73 height 10
click at [637, 229] on div "Recording Title" at bounding box center [630, 230] width 98 height 21
click at [702, 165] on input "Search Form" at bounding box center [890, 168] width 419 height 20
click at [1053, 212] on button "Search" at bounding box center [1083, 222] width 61 height 21
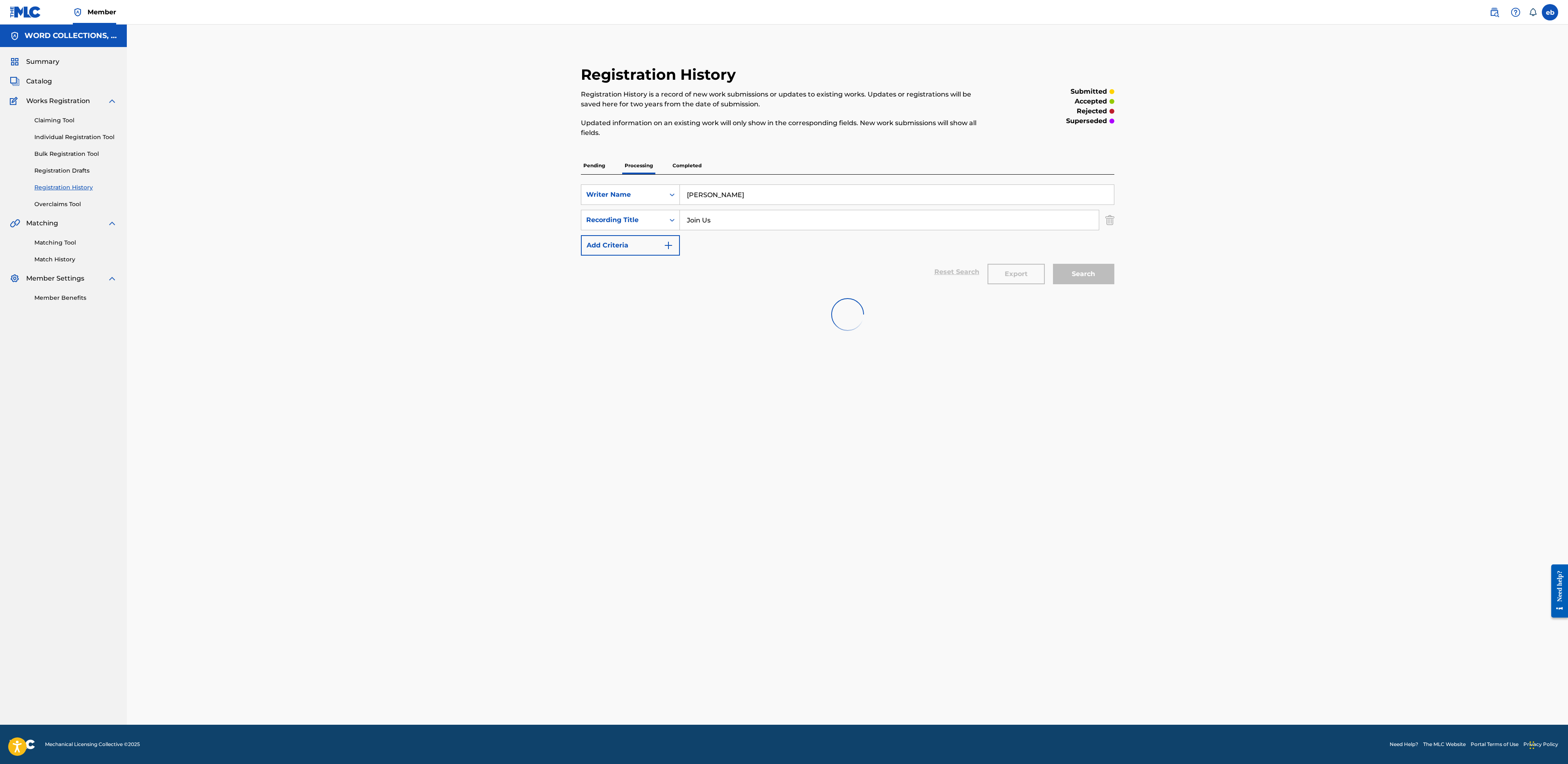
scroll to position [0, 0]
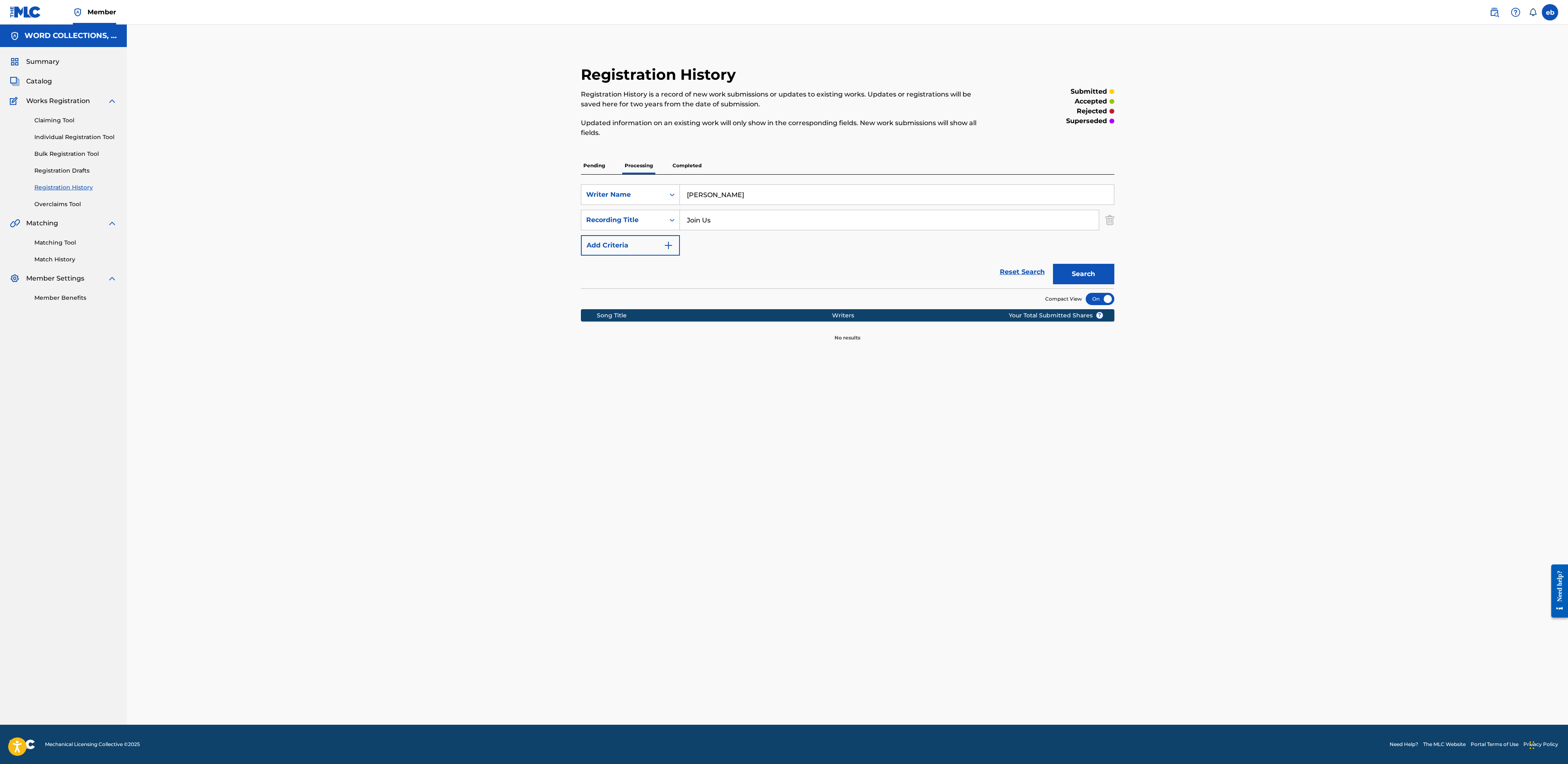
click at [733, 221] on input "Join Us" at bounding box center [890, 220] width 419 height 20
click at [1053, 264] on button "Search" at bounding box center [1083, 274] width 61 height 21
click at [733, 221] on input "Join Us For A Vite" at bounding box center [890, 220] width 419 height 20
click at [1053, 264] on button "Search" at bounding box center [1083, 274] width 61 height 21
drag, startPoint x: 733, startPoint y: 222, endPoint x: 649, endPoint y: 222, distance: 84.0
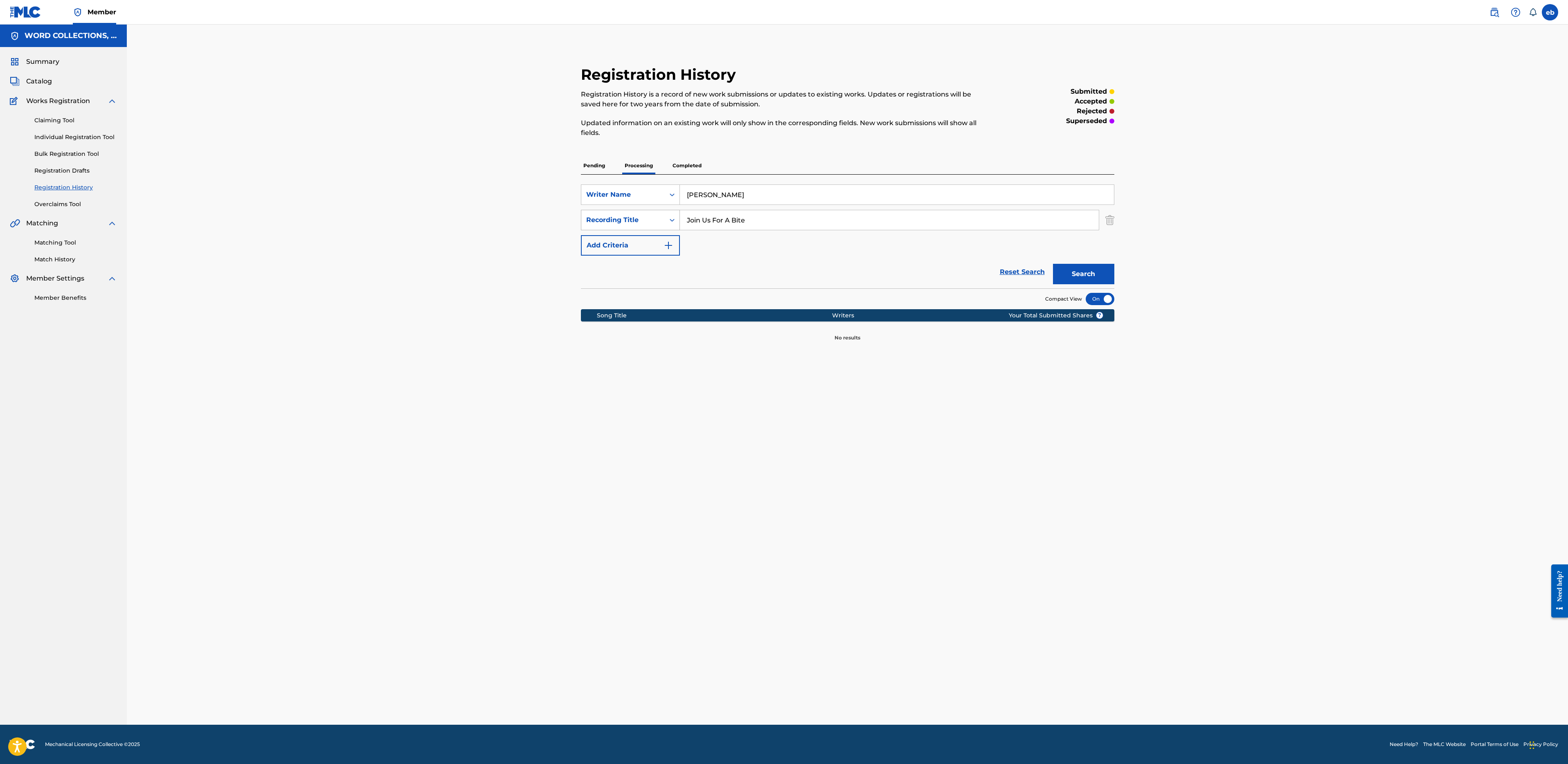
click at [649, 222] on div "SearchWithCriteriaf3d4982c-6eef-42fc-90ab-4479bc03a81c Recording Title Join Us …" at bounding box center [847, 220] width 533 height 21
type input "Bite"
click at [1053, 264] on button "Search" at bounding box center [1083, 274] width 61 height 21
click at [659, 224] on div "Recording Title" at bounding box center [623, 220] width 73 height 10
drag, startPoint x: 722, startPoint y: 222, endPoint x: 638, endPoint y: 215, distance: 84.3
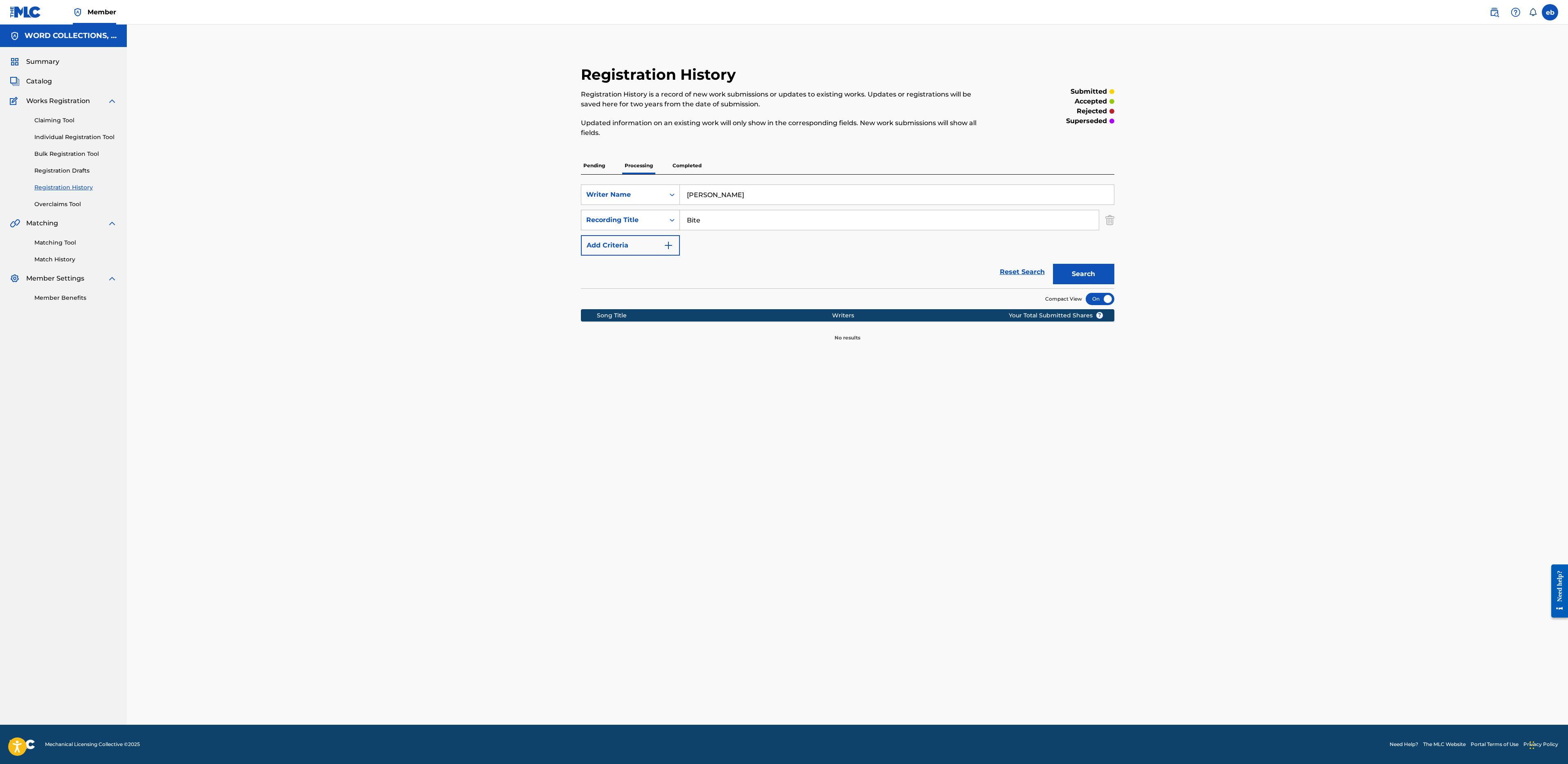
click at [638, 215] on div "SearchWithCriteriaf3d4982c-6eef-42fc-90ab-4479bc03a81c Recording Title Bite" at bounding box center [847, 220] width 533 height 21
click at [1097, 269] on button "Search" at bounding box center [1083, 274] width 61 height 21
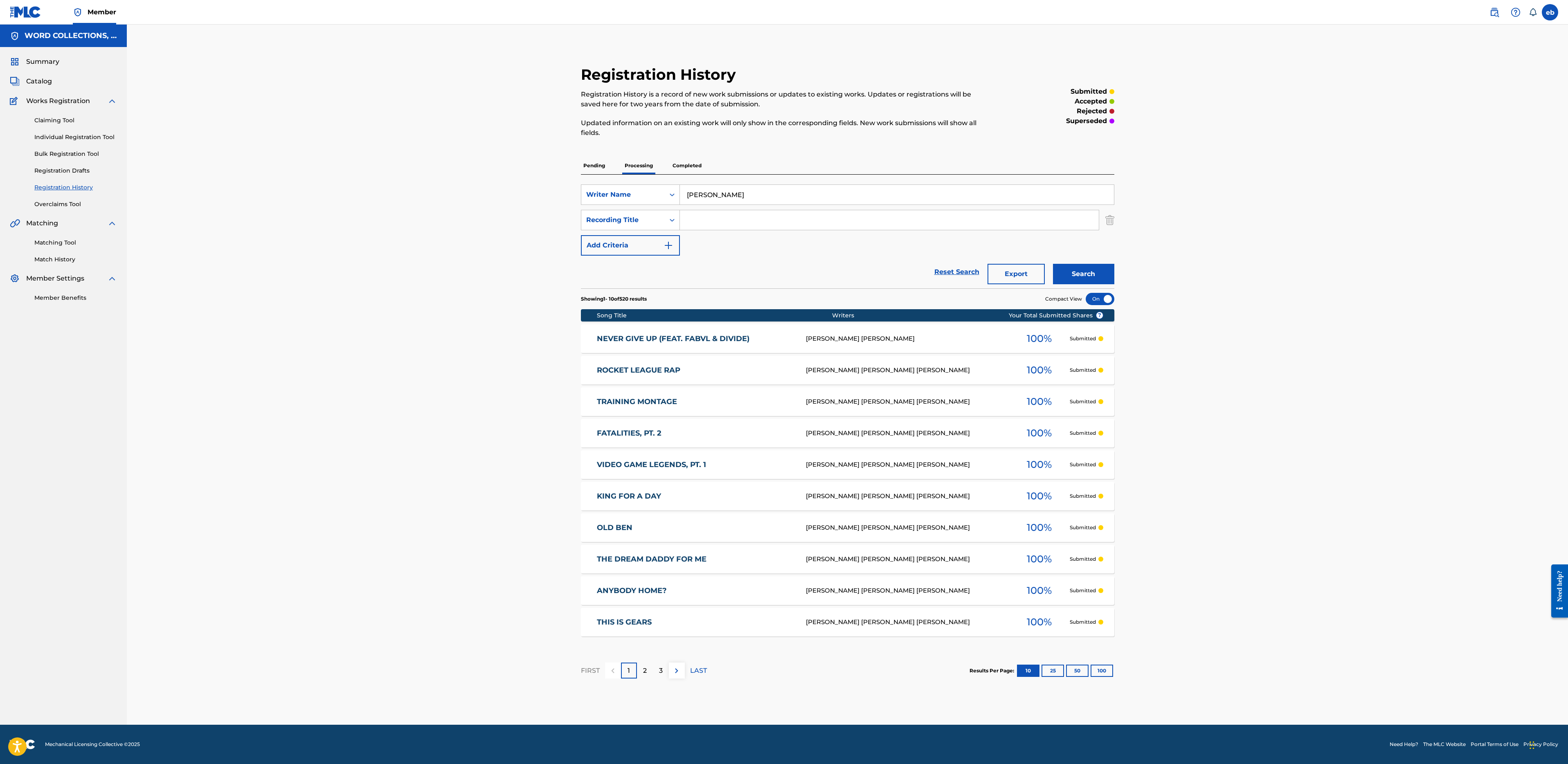
click at [1107, 668] on button "100" at bounding box center [1102, 671] width 23 height 12
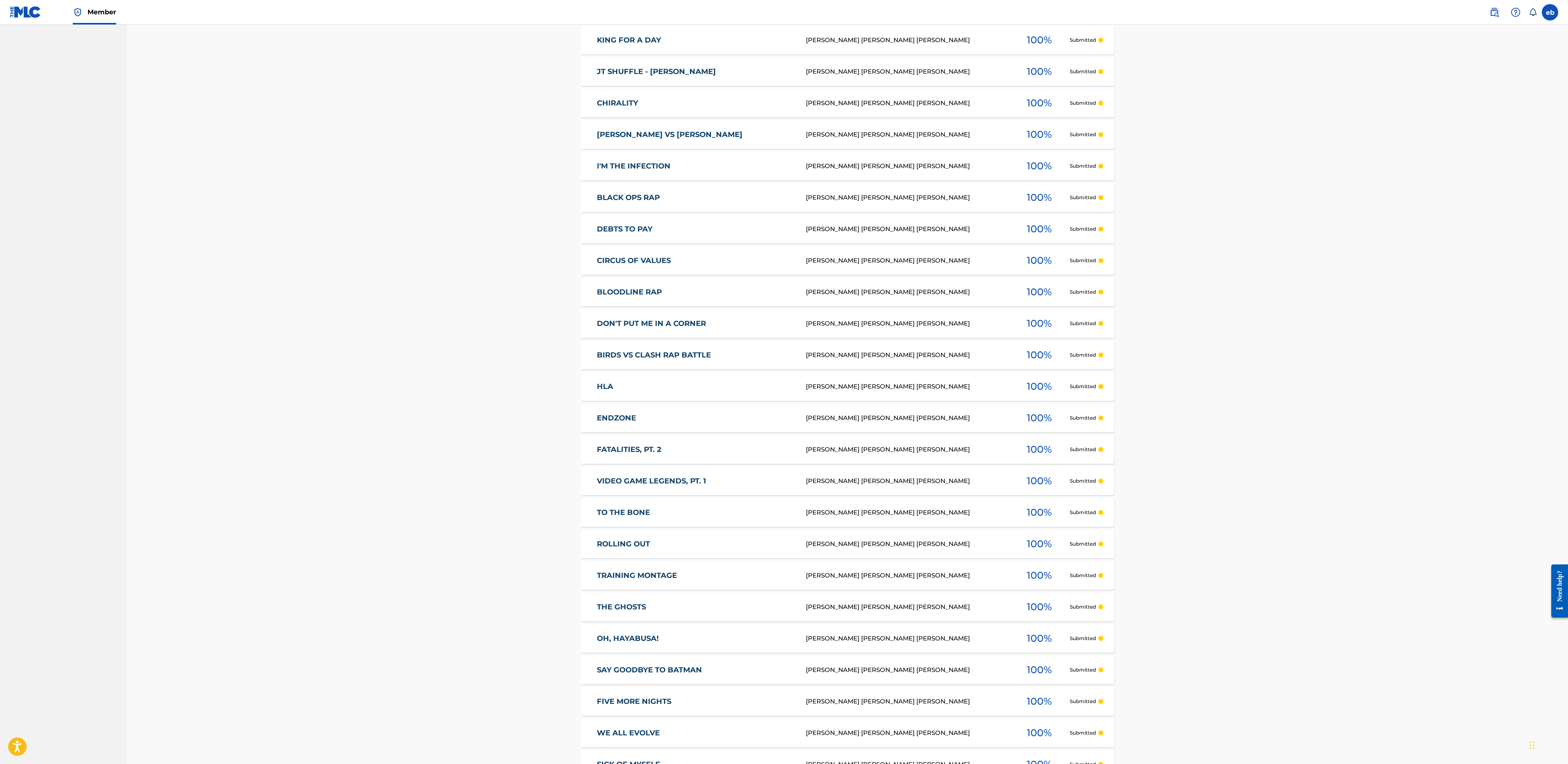
scroll to position [2445, 0]
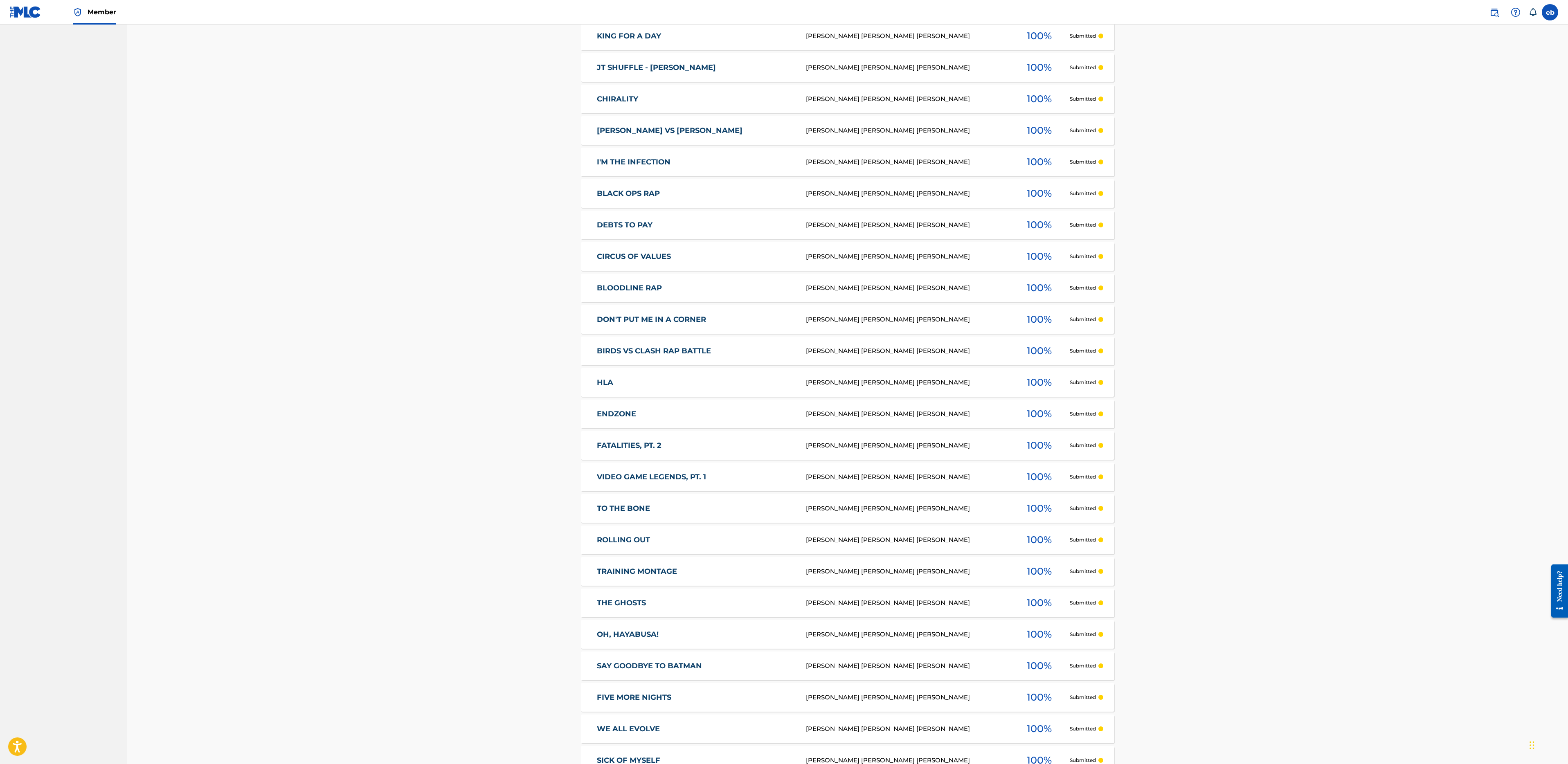
click at [739, 697] on link "FIVE MORE NIGHTS" at bounding box center [696, 698] width 198 height 10
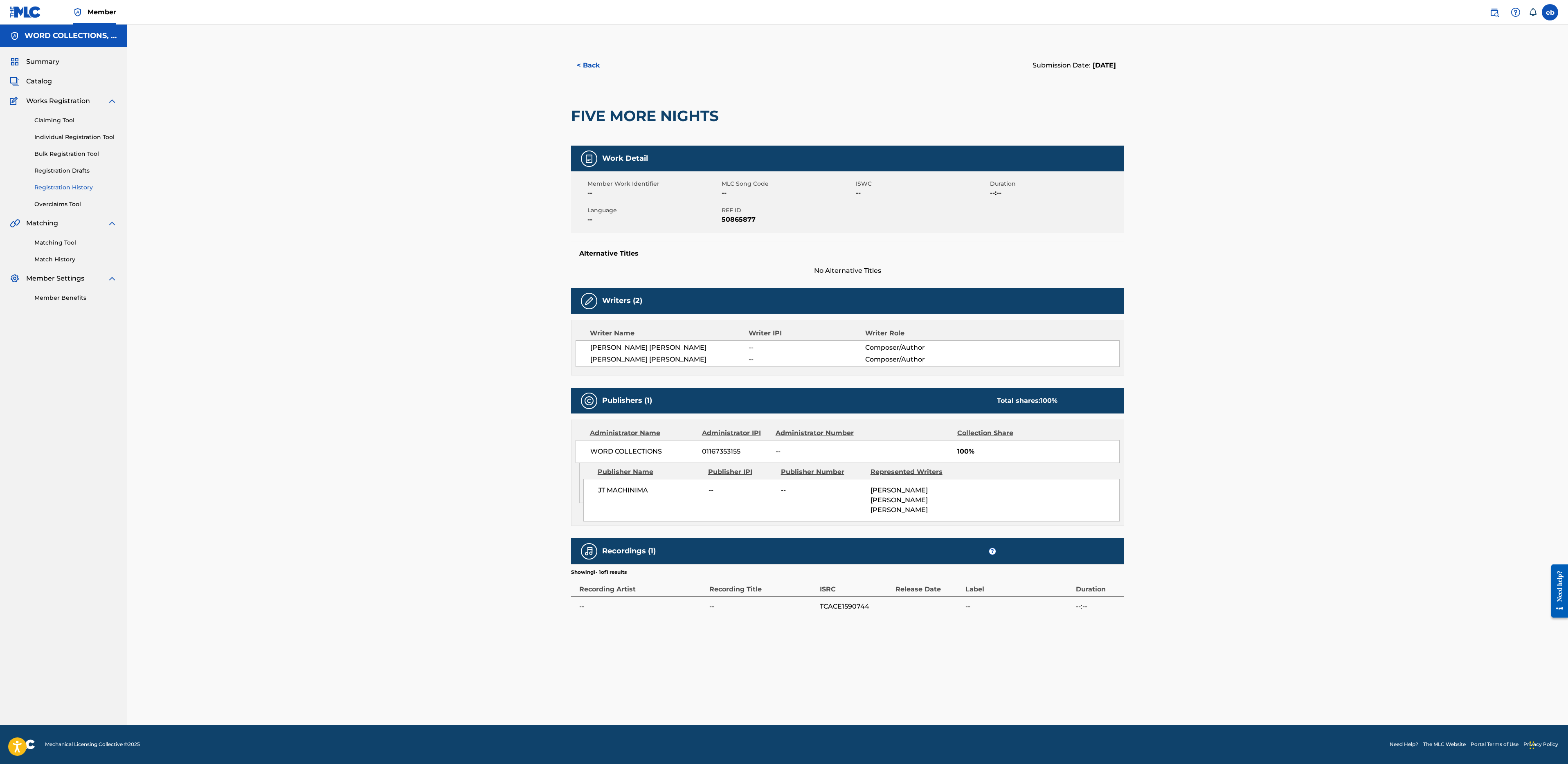
click at [587, 62] on button "< Back" at bounding box center [596, 65] width 49 height 21
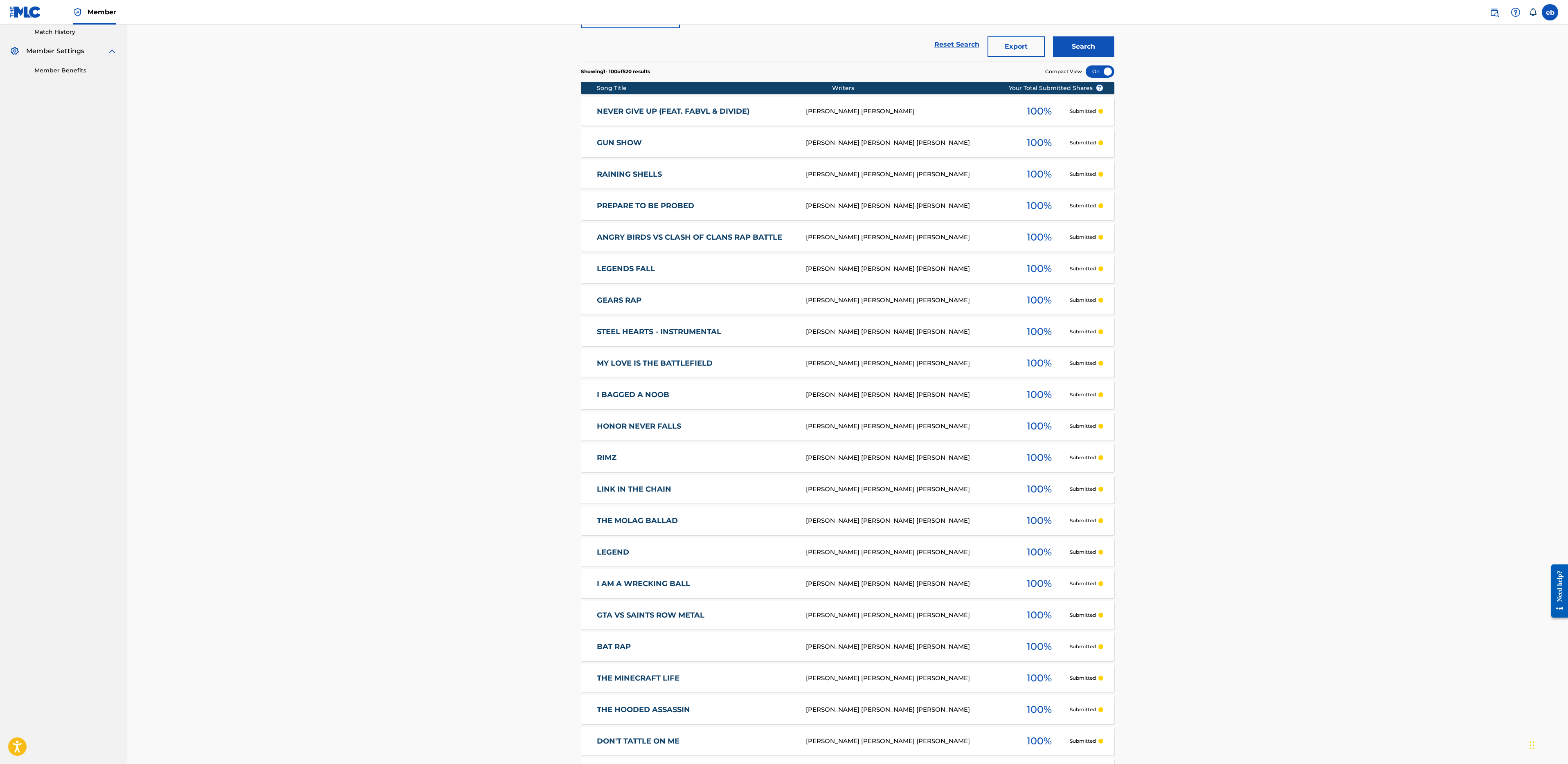
scroll to position [14, 0]
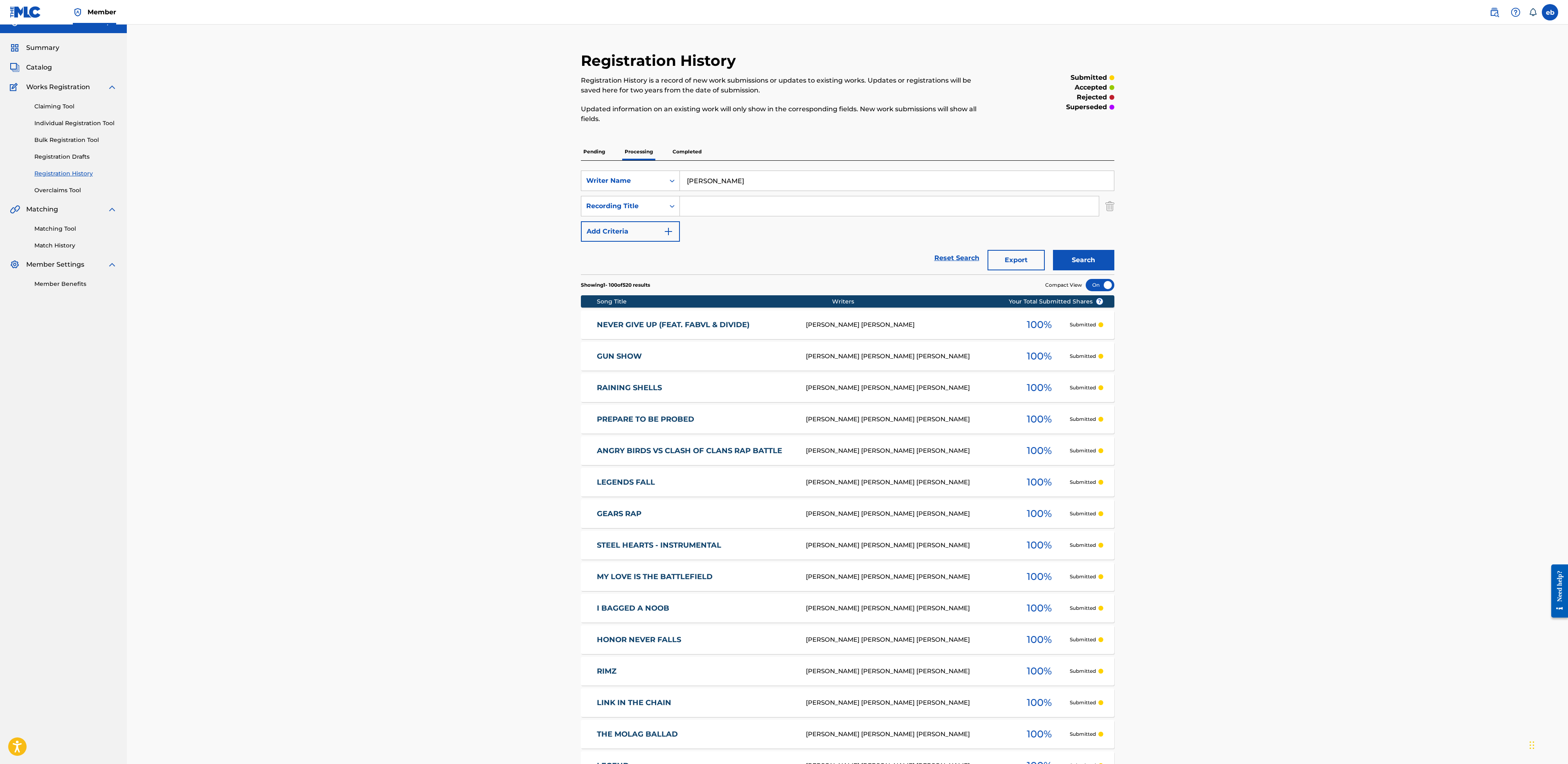
click at [644, 451] on link "ANGRY BIRDS VS CLASH OF CLANS RAP BATTLE" at bounding box center [696, 451] width 198 height 10
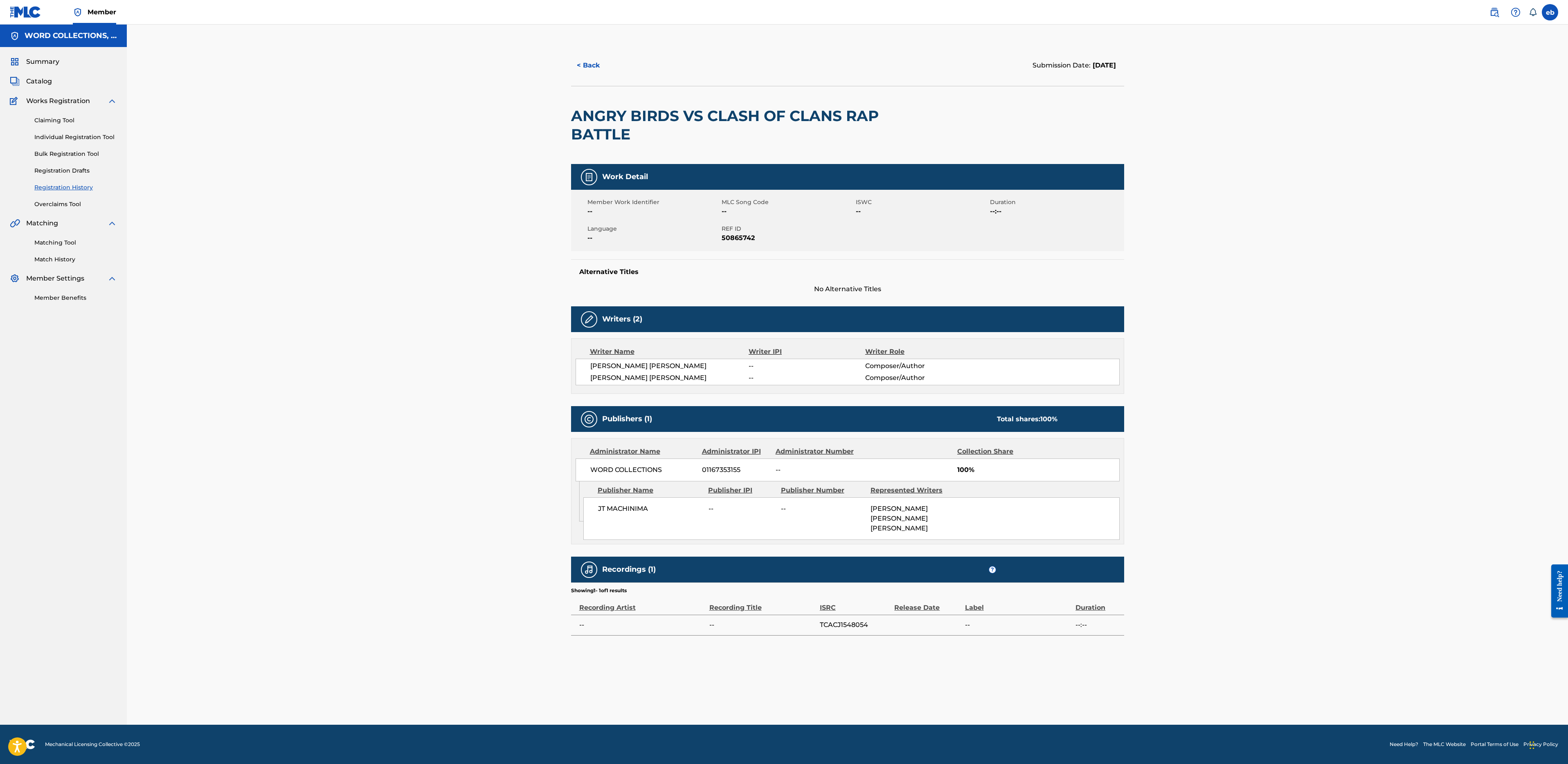
click at [90, 135] on link "Individual Registration Tool" at bounding box center [76, 137] width 82 height 9
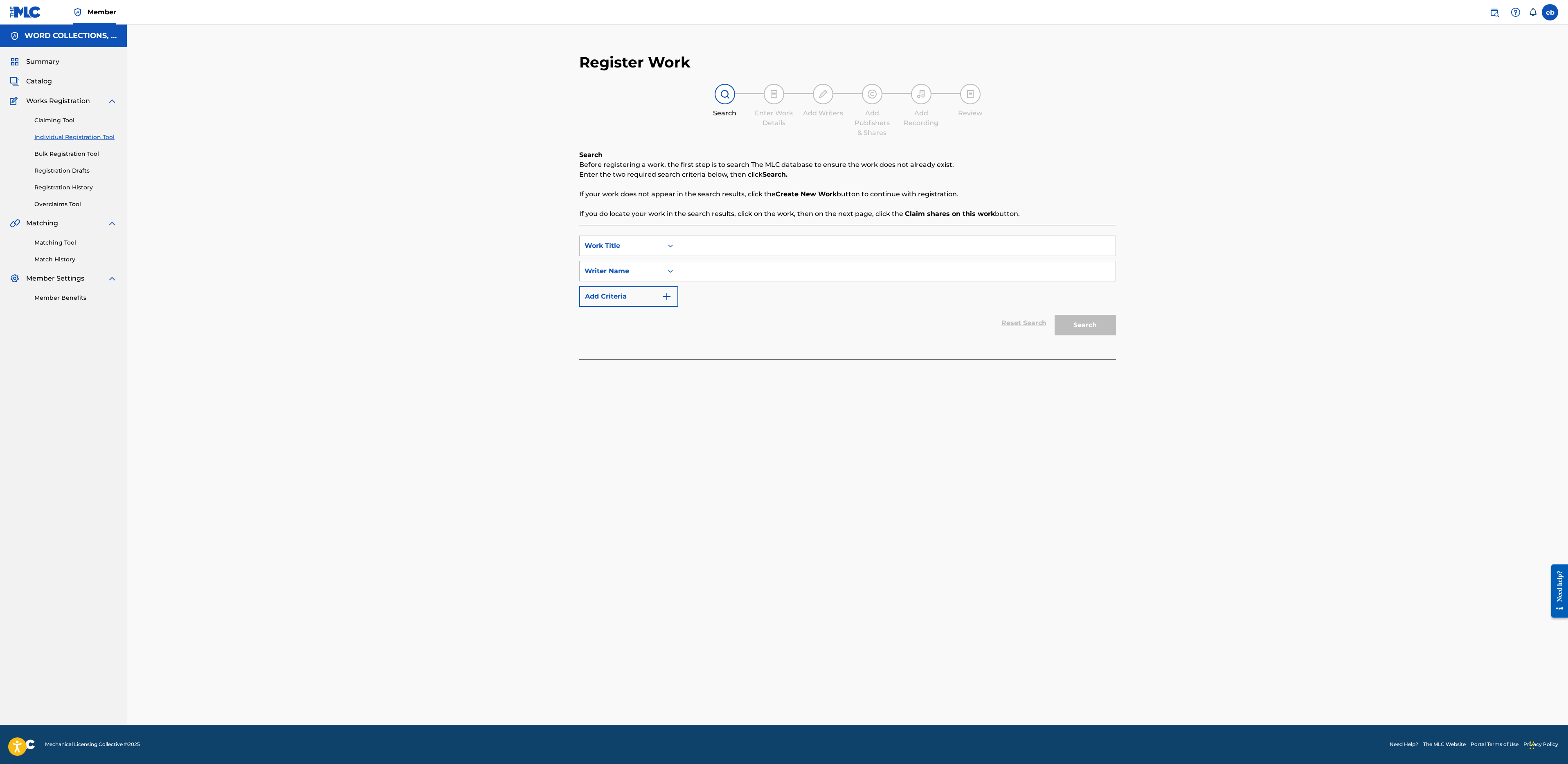
click at [51, 239] on link "Matching Tool" at bounding box center [76, 242] width 82 height 9
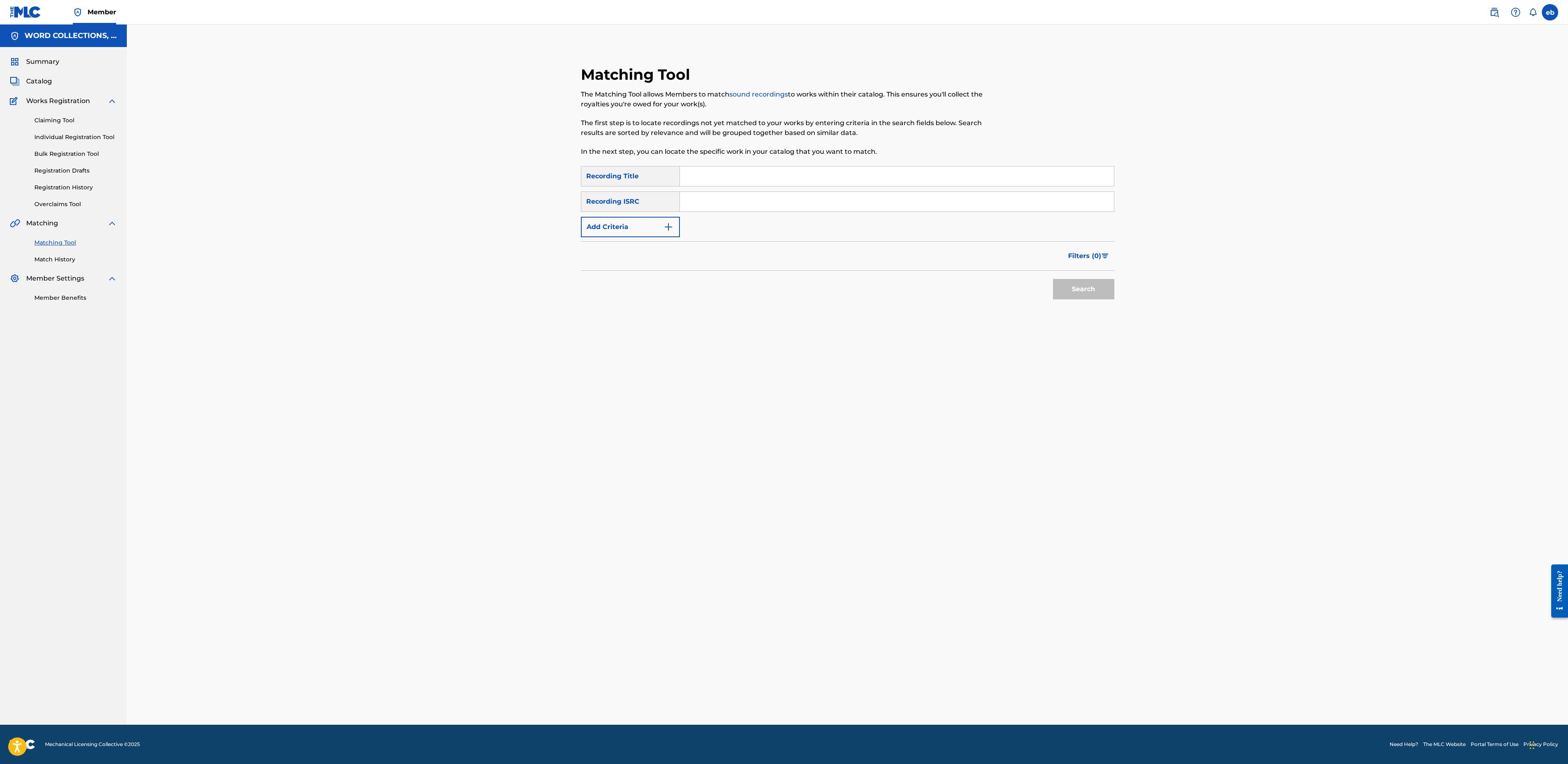
click at [51, 263] on link "Match History" at bounding box center [76, 259] width 82 height 9
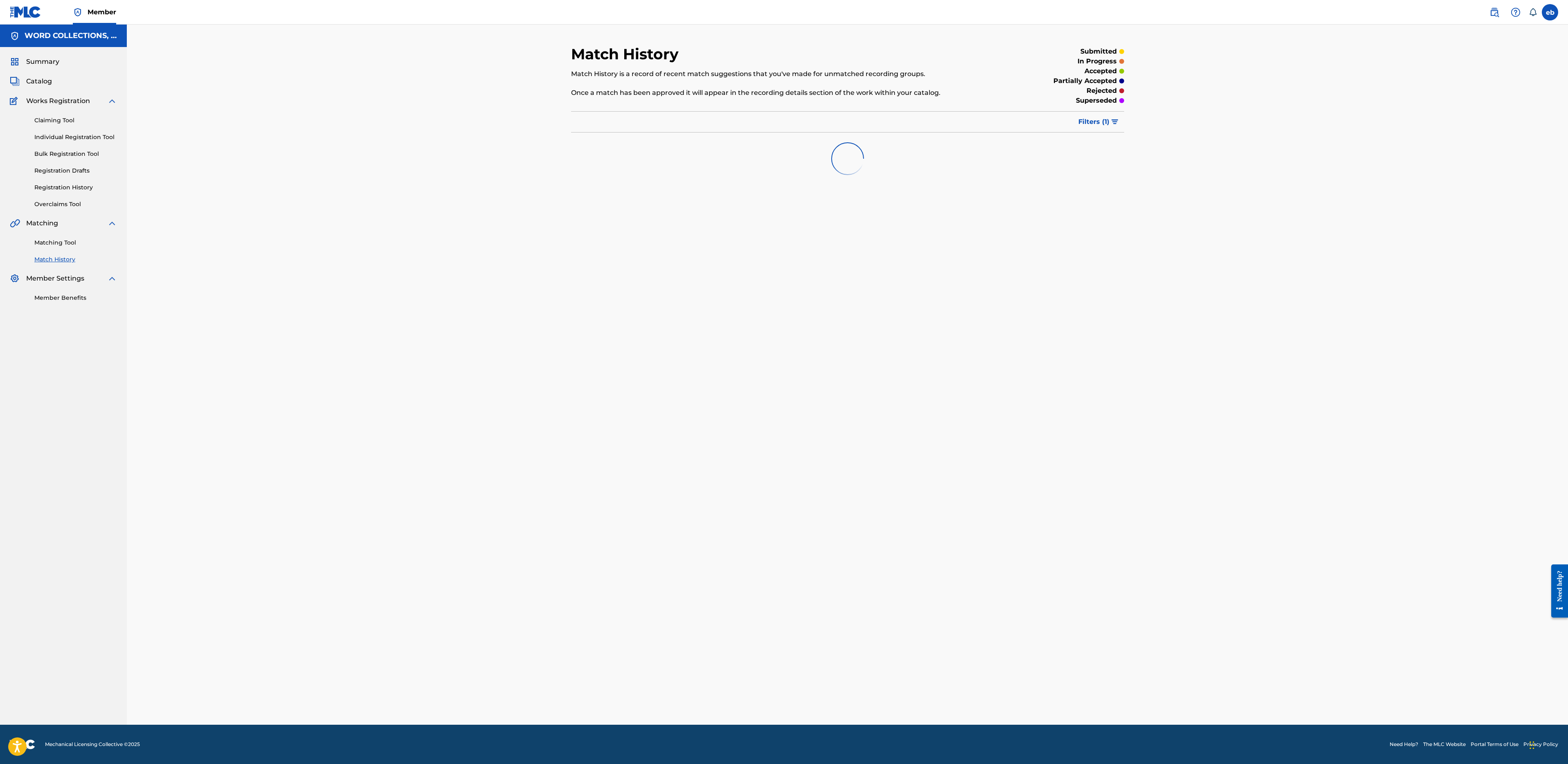
click at [63, 201] on link "Overclaims Tool" at bounding box center [76, 204] width 82 height 9
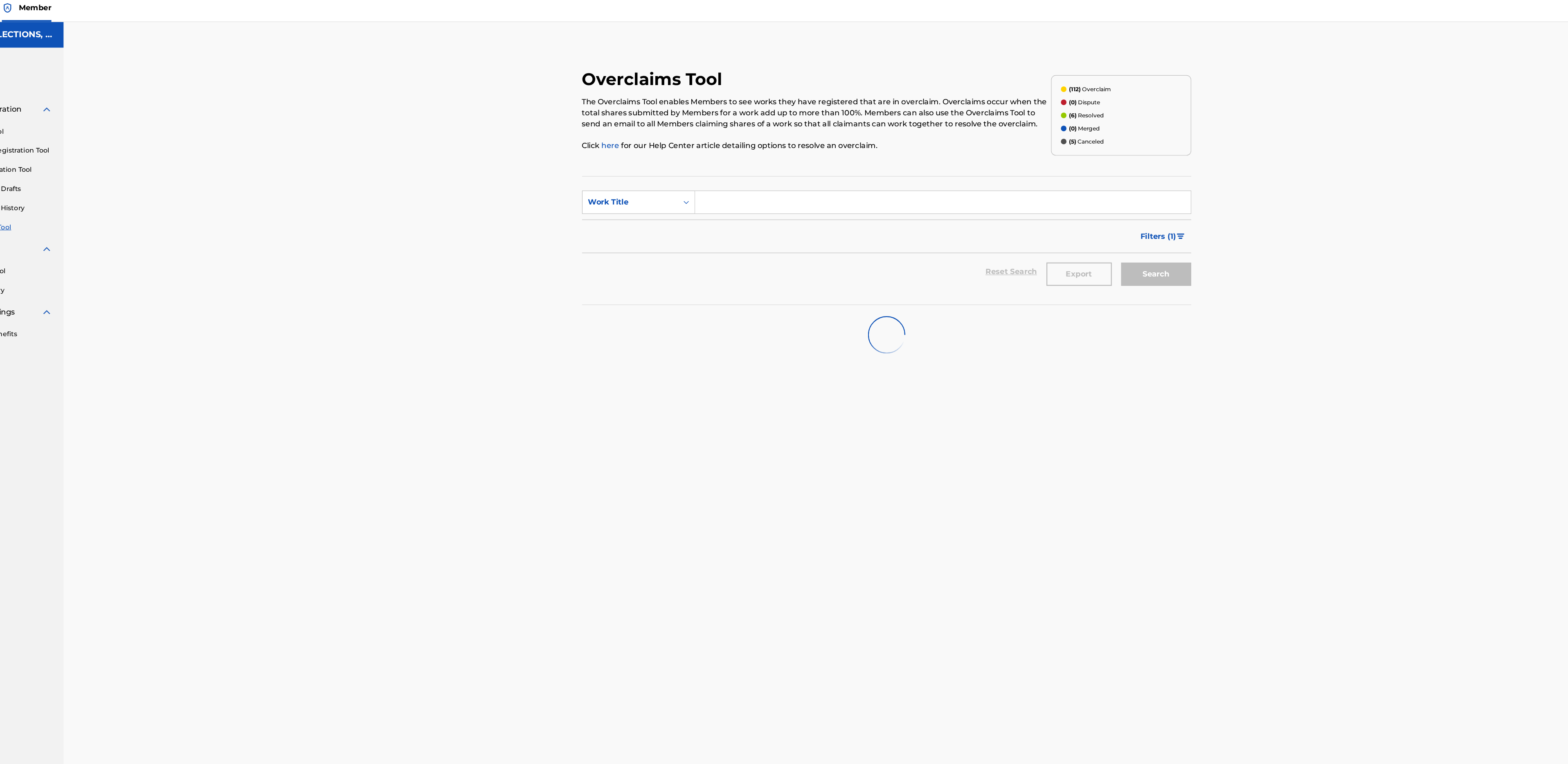
click at [1030, 89] on div "(112) Overclaim (0) Dispute (6) Resolved (0) Merged (5) Canceled" at bounding box center [1053, 106] width 123 height 71
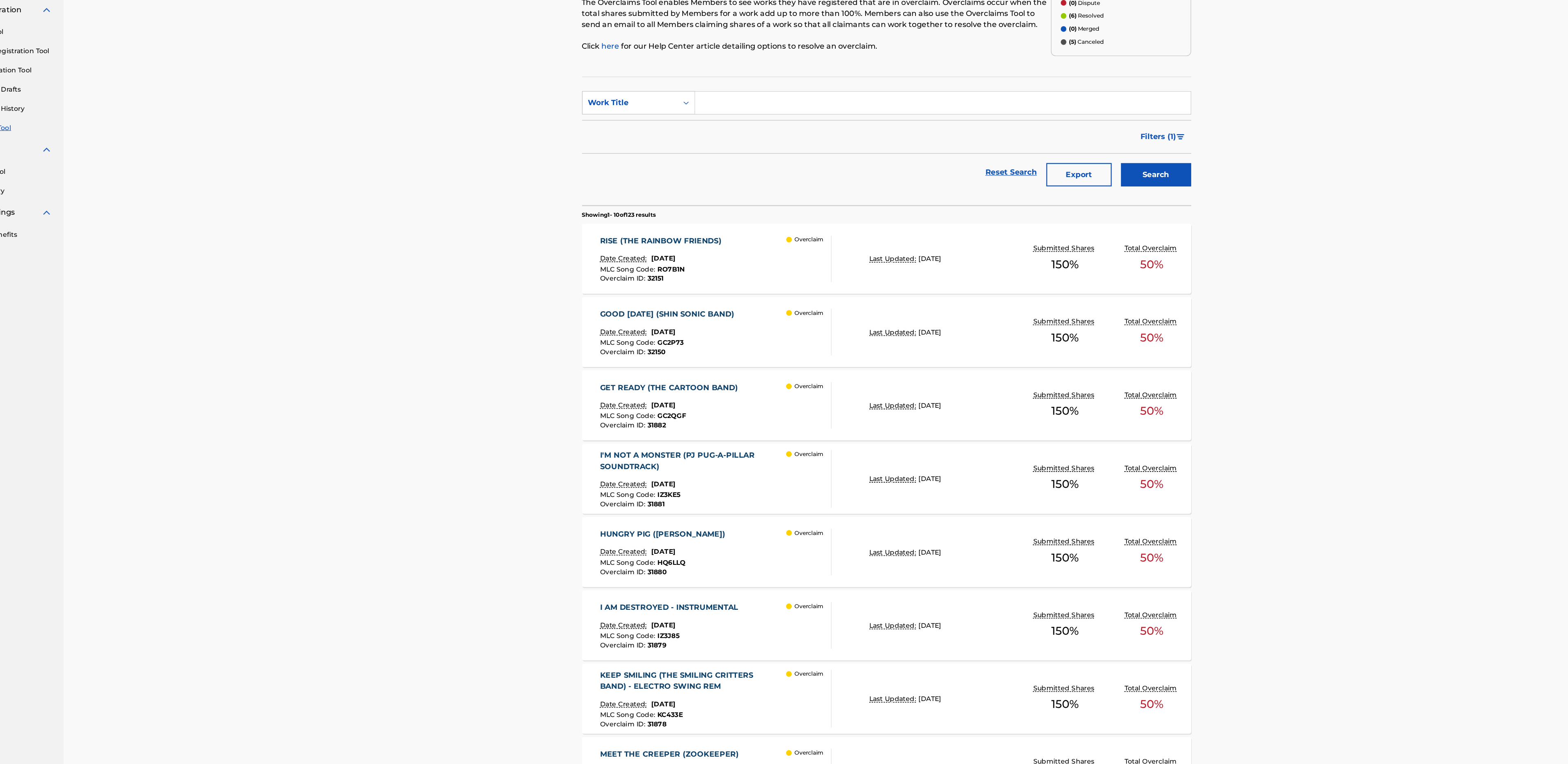
scroll to position [3, 0]
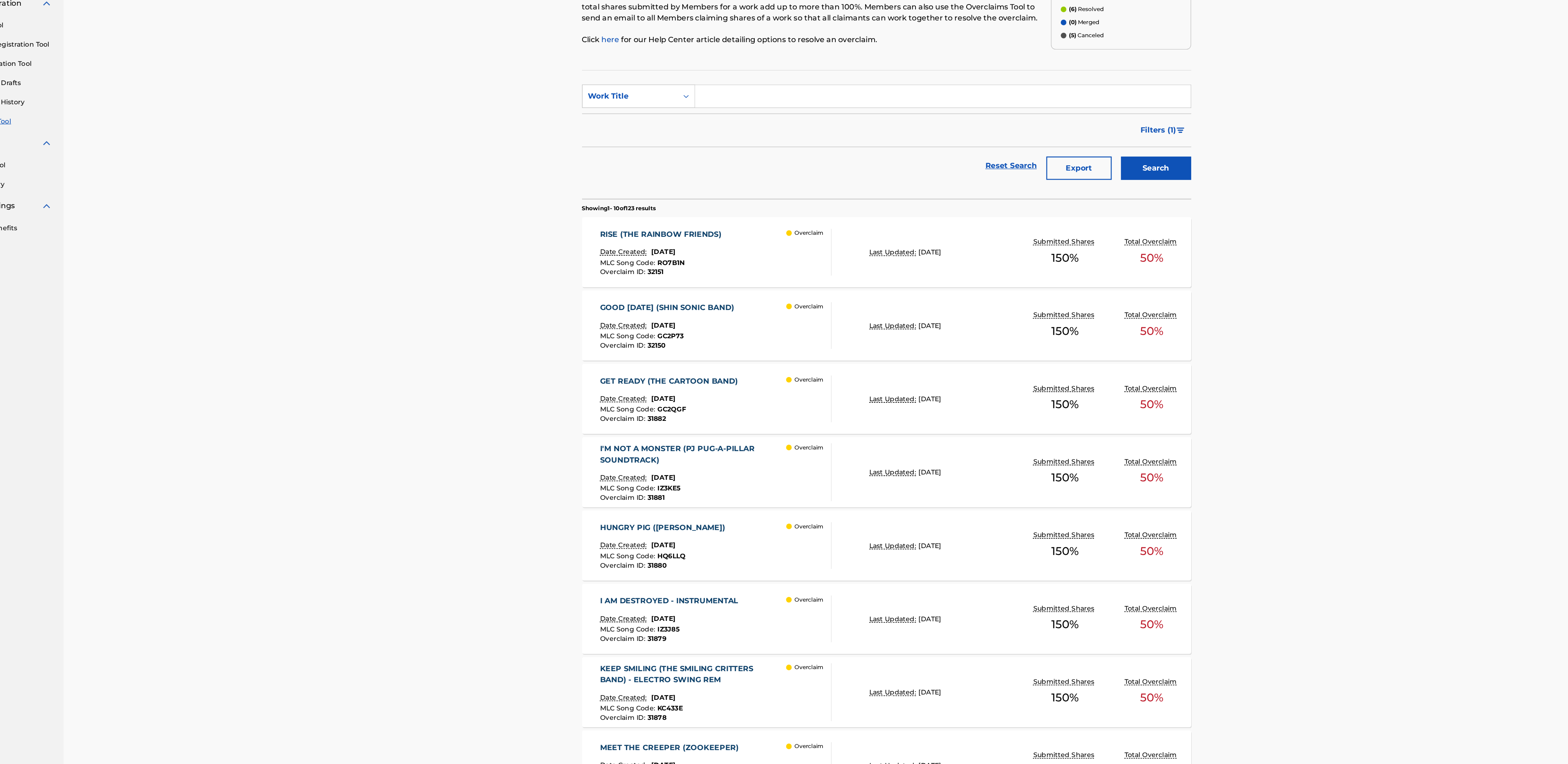
click at [705, 363] on div "GOOD [DATE] (SHIN SONIC BAND)" at bounding box center [658, 364] width 122 height 10
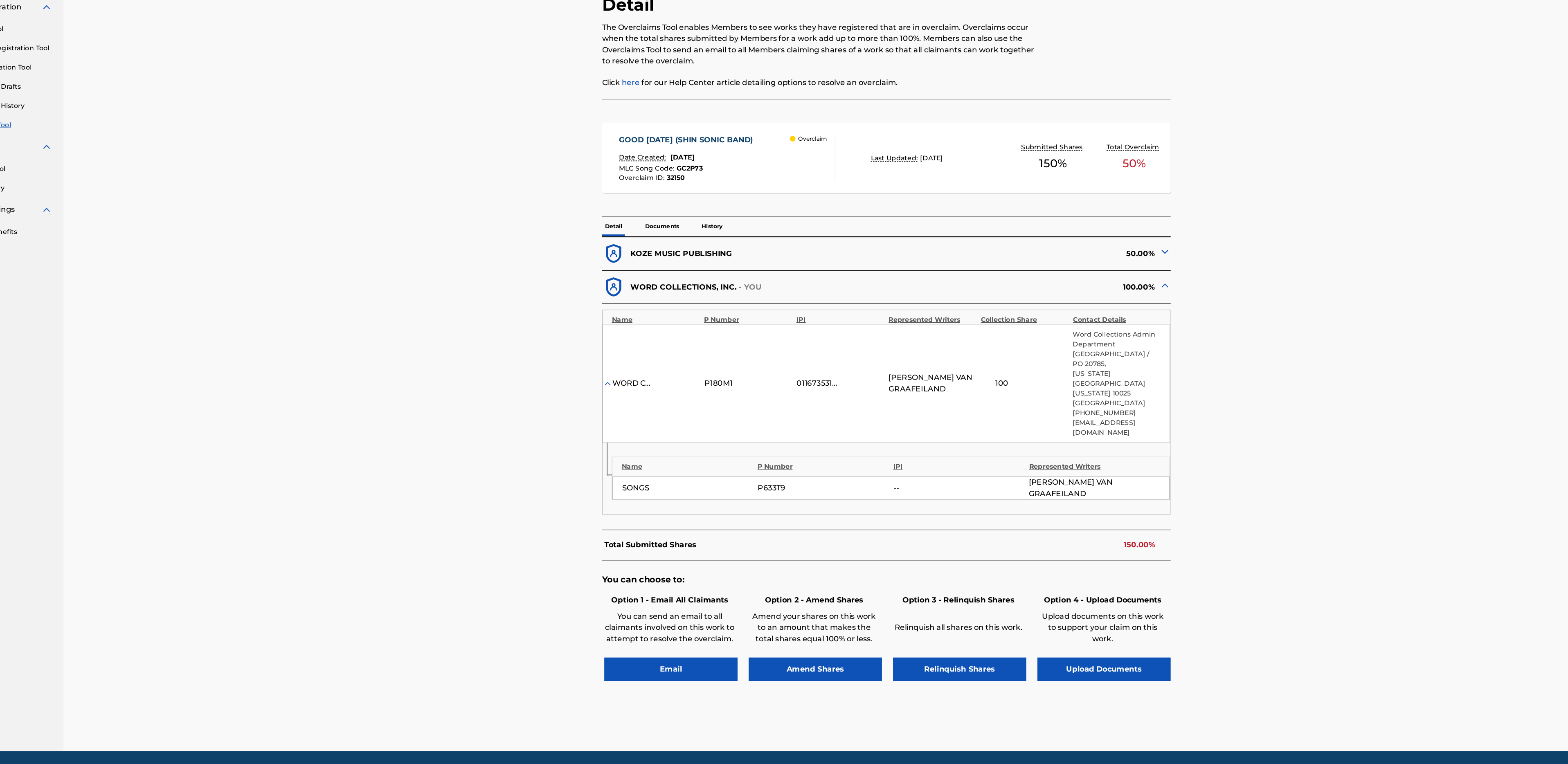
click at [726, 312] on div "KOZE MUSIC PUBLISHING" at bounding box center [723, 317] width 249 height 20
click at [1070, 314] on div "50.00%" at bounding box center [972, 317] width 249 height 20
click at [1092, 316] on img at bounding box center [1092, 315] width 10 height 10
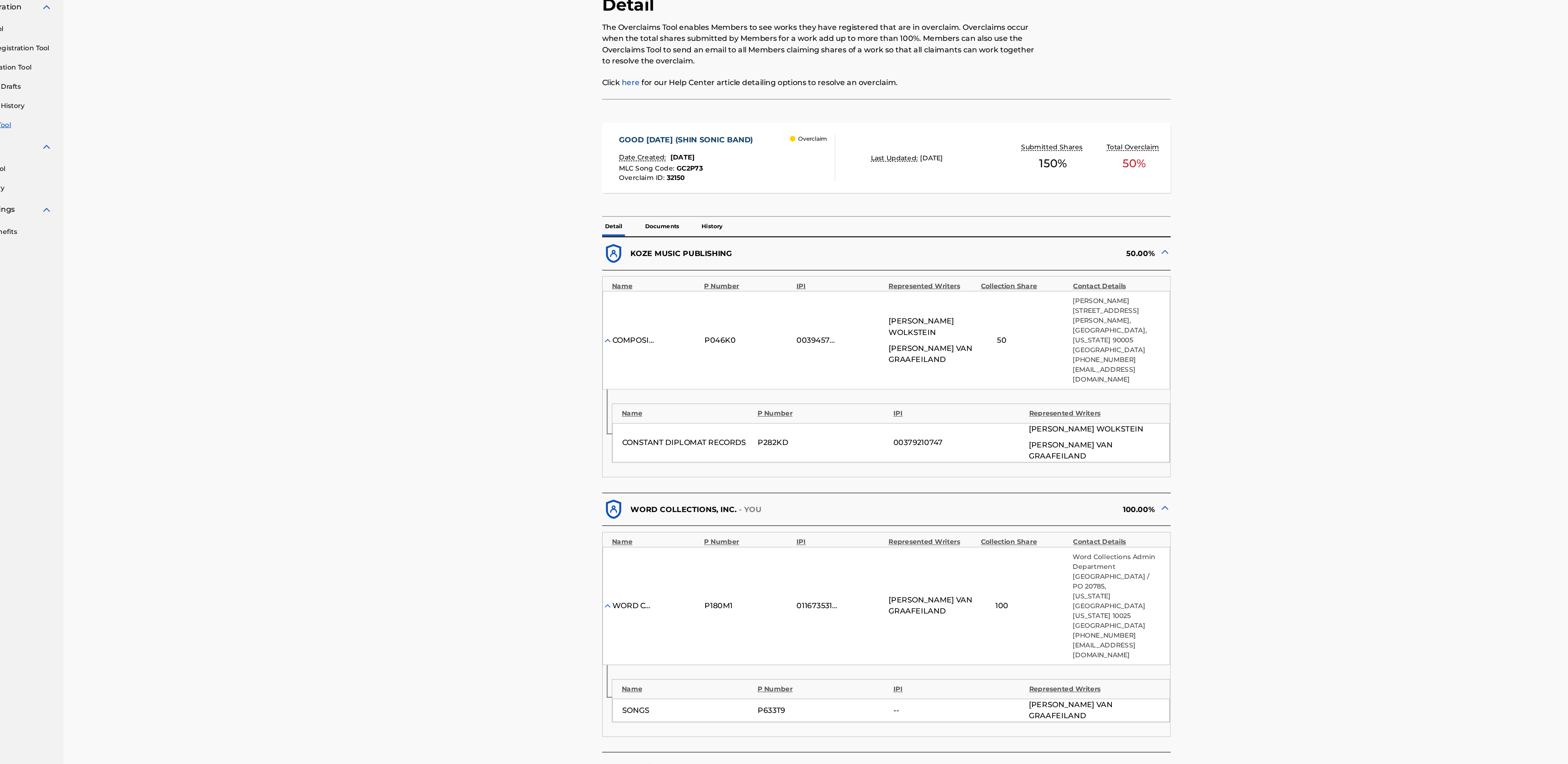
click at [1092, 316] on img at bounding box center [1092, 315] width 10 height 10
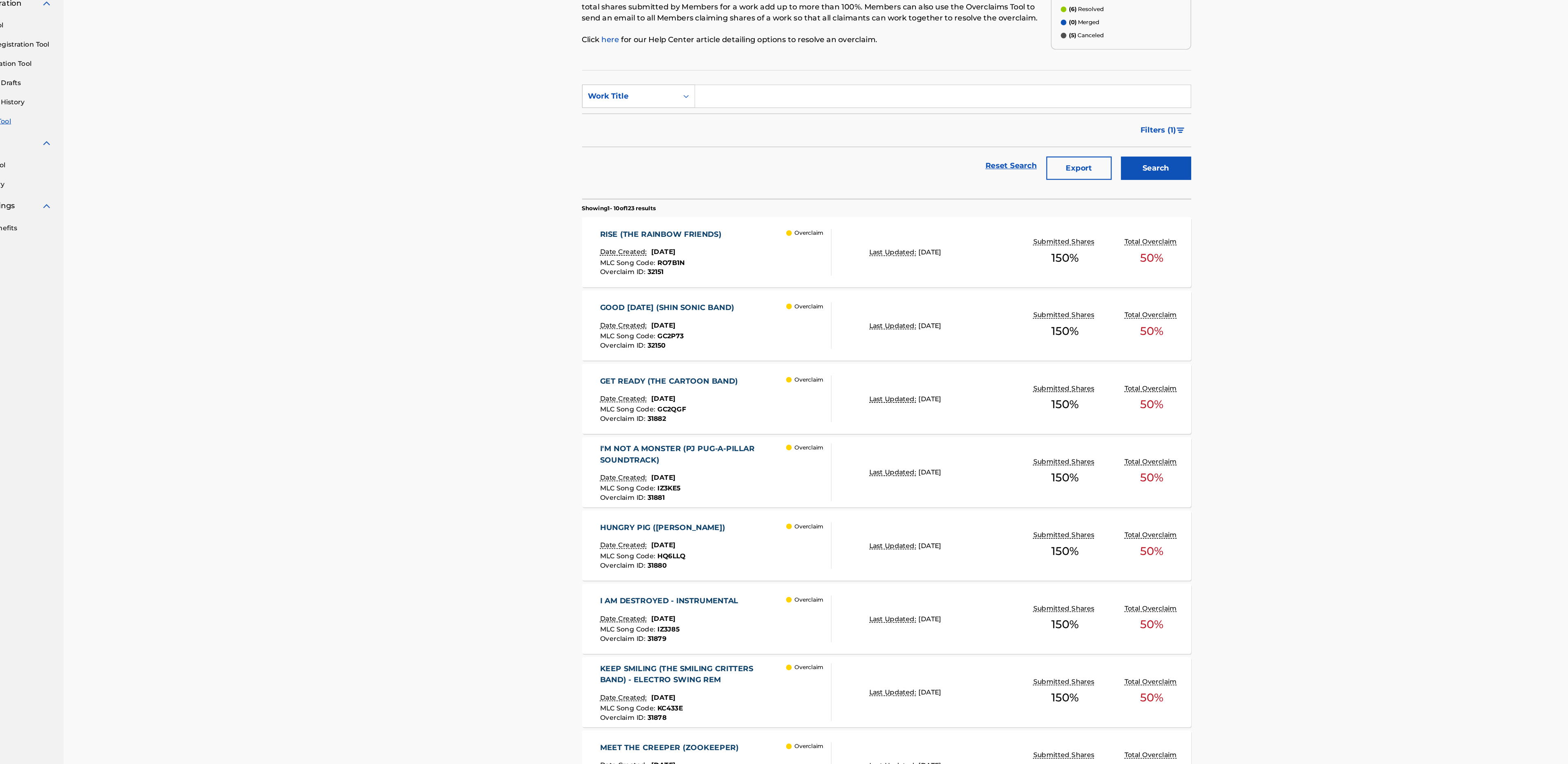
scroll to position [245, 0]
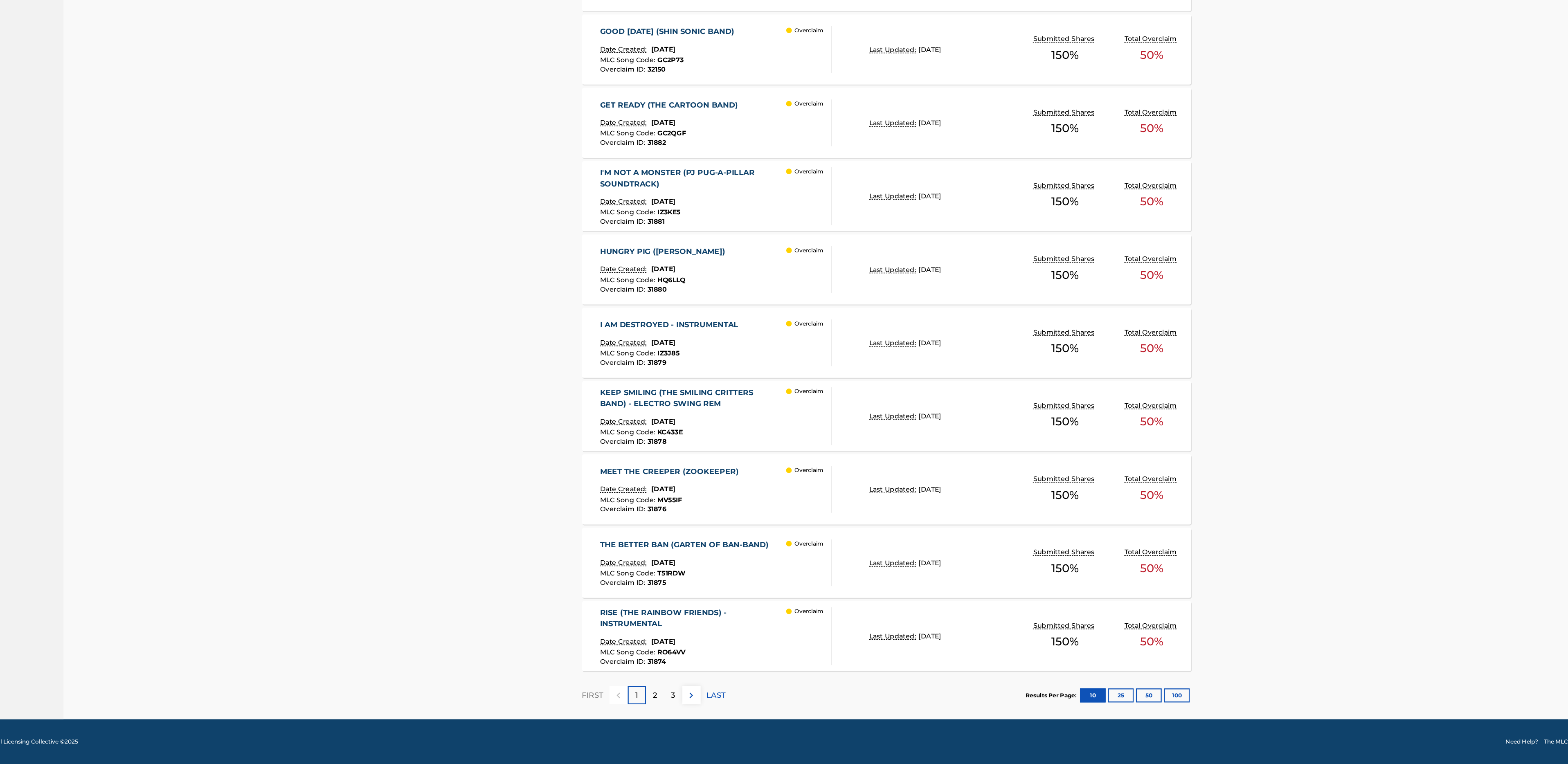
click at [1054, 704] on button "25" at bounding box center [1052, 704] width 23 height 12
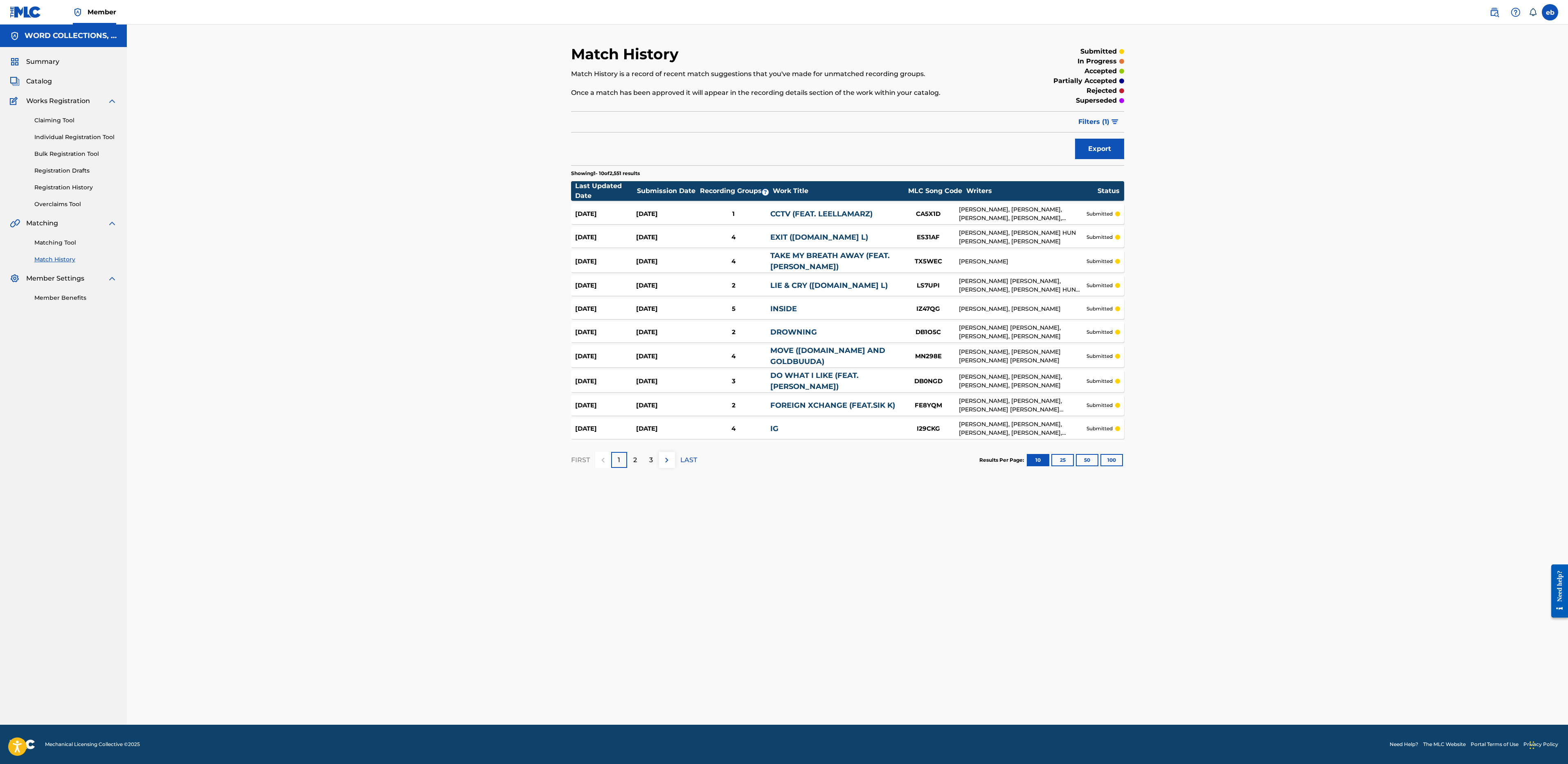
click at [61, 202] on link "Overclaims Tool" at bounding box center [76, 204] width 82 height 9
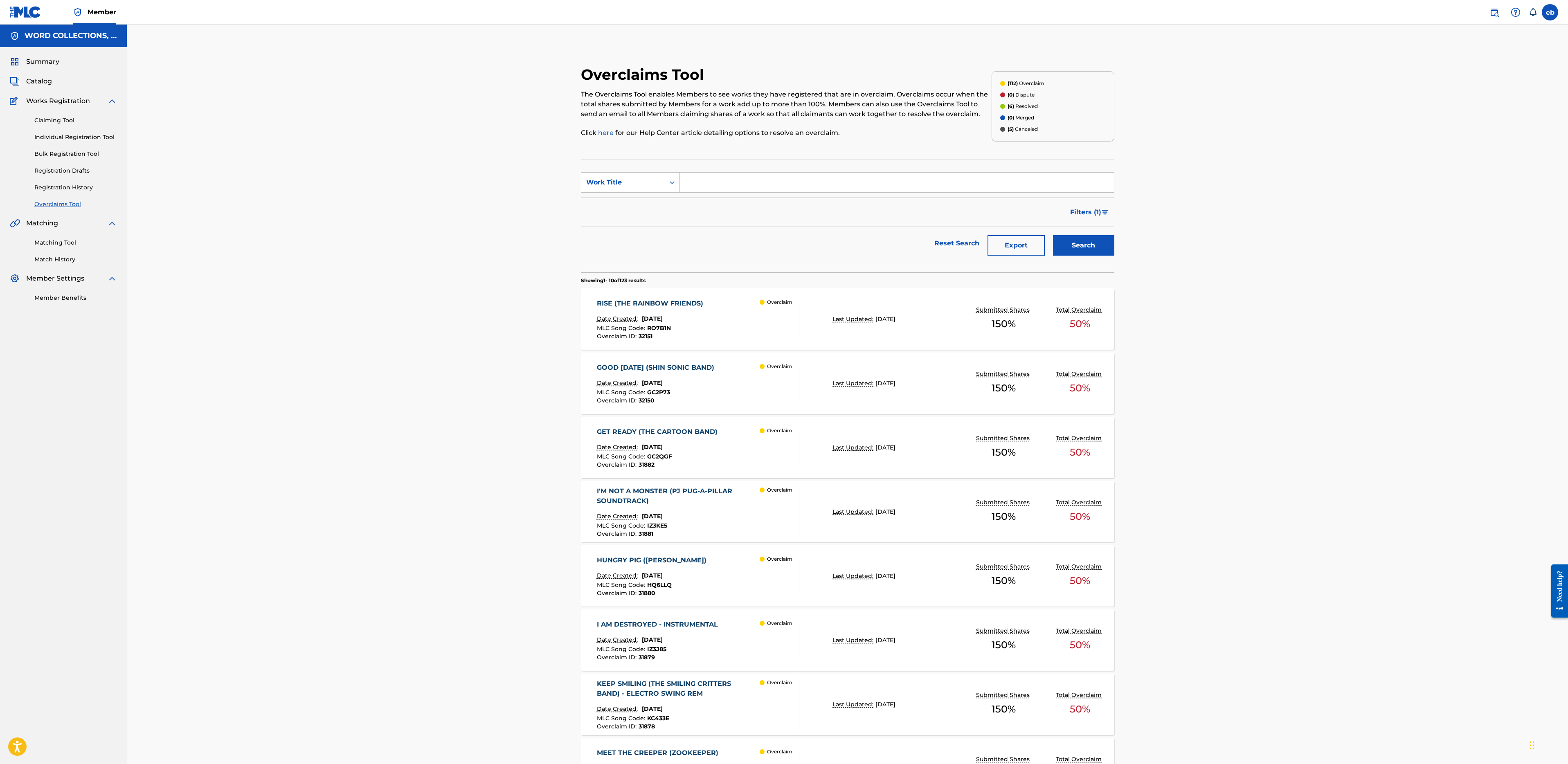
scroll to position [245, 0]
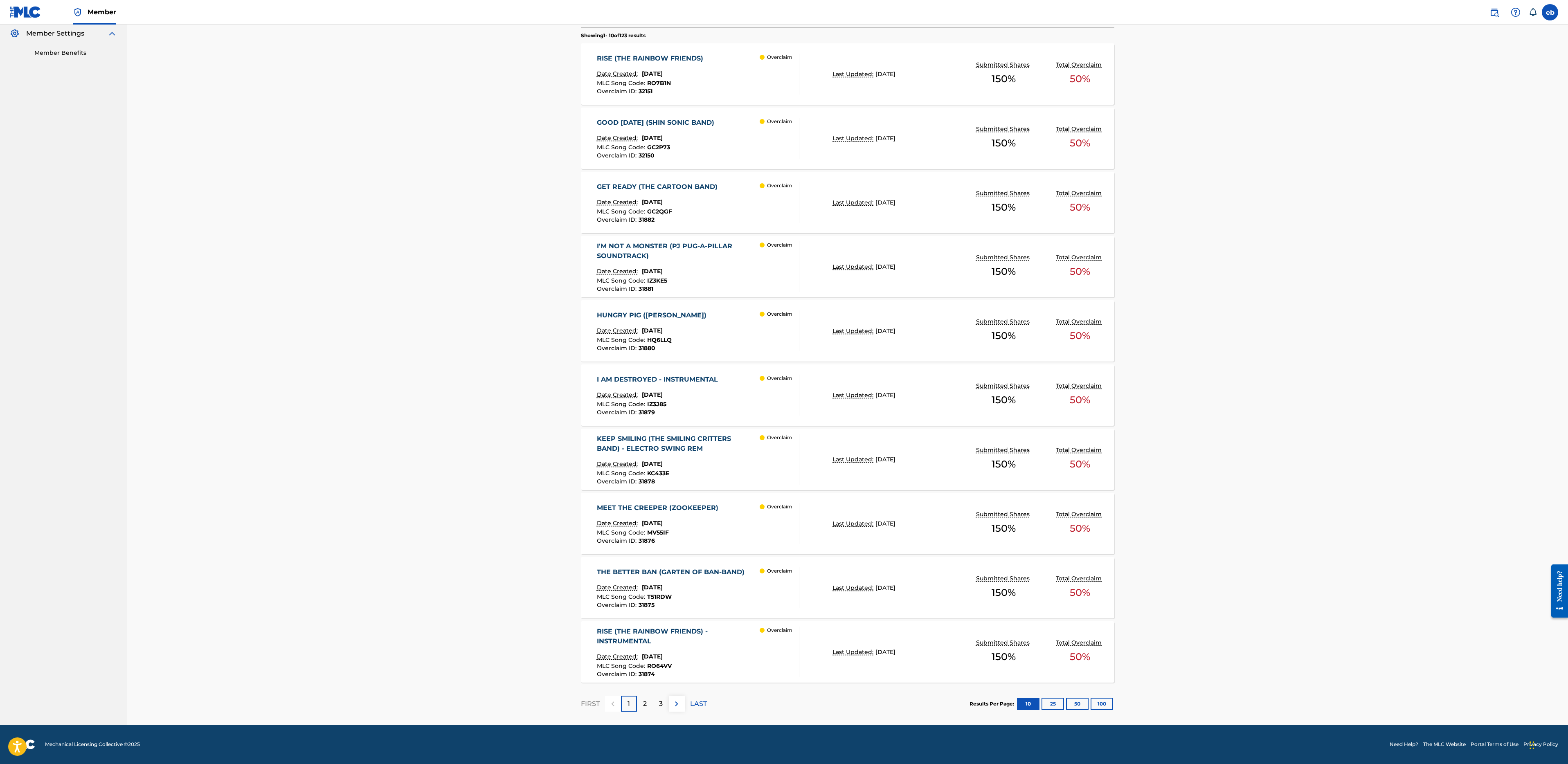
click at [1103, 702] on button "100" at bounding box center [1102, 704] width 23 height 12
click at [647, 706] on div "2" at bounding box center [645, 704] width 16 height 16
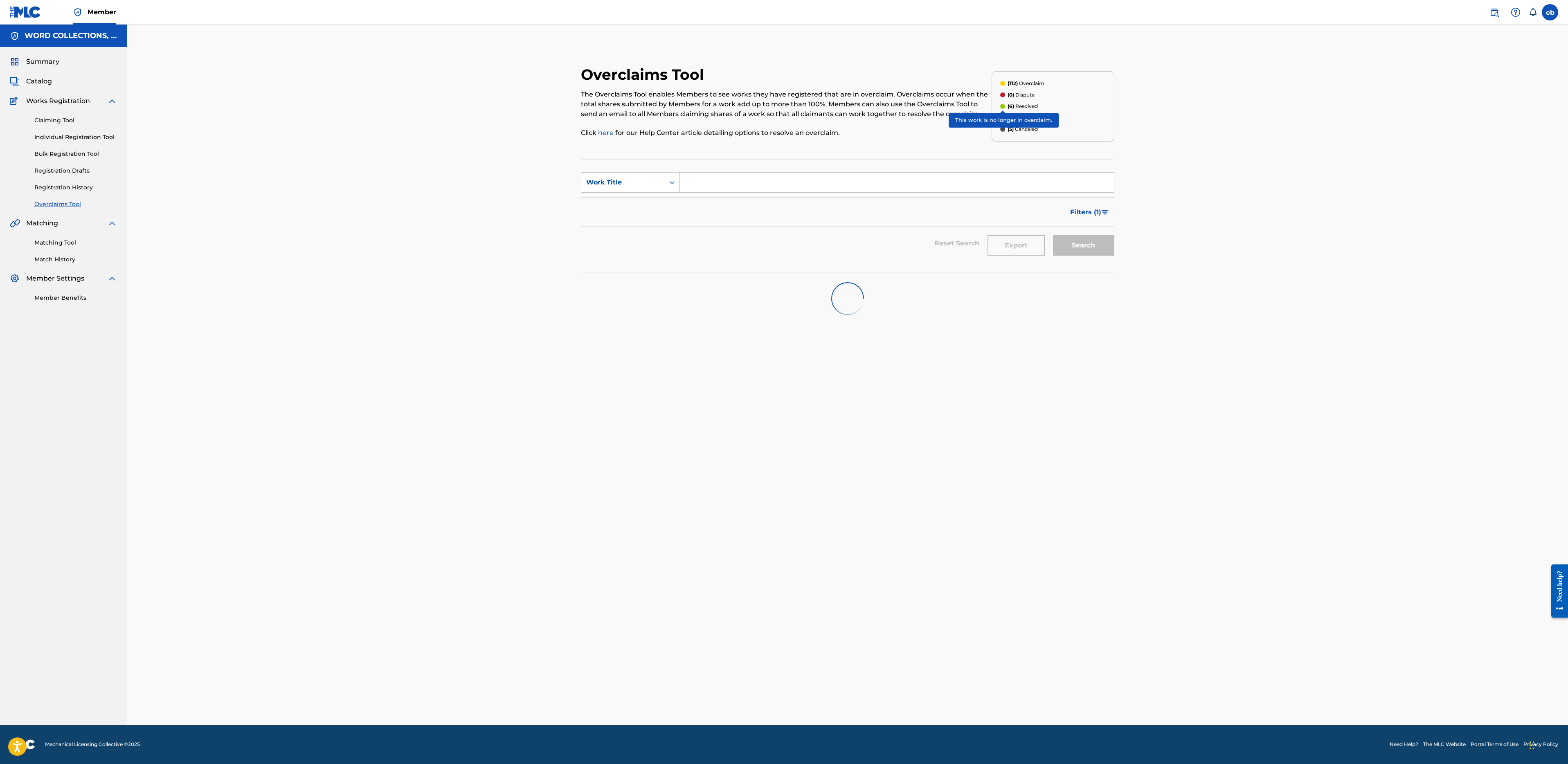
click at [1003, 105] on div at bounding box center [1002, 106] width 5 height 5
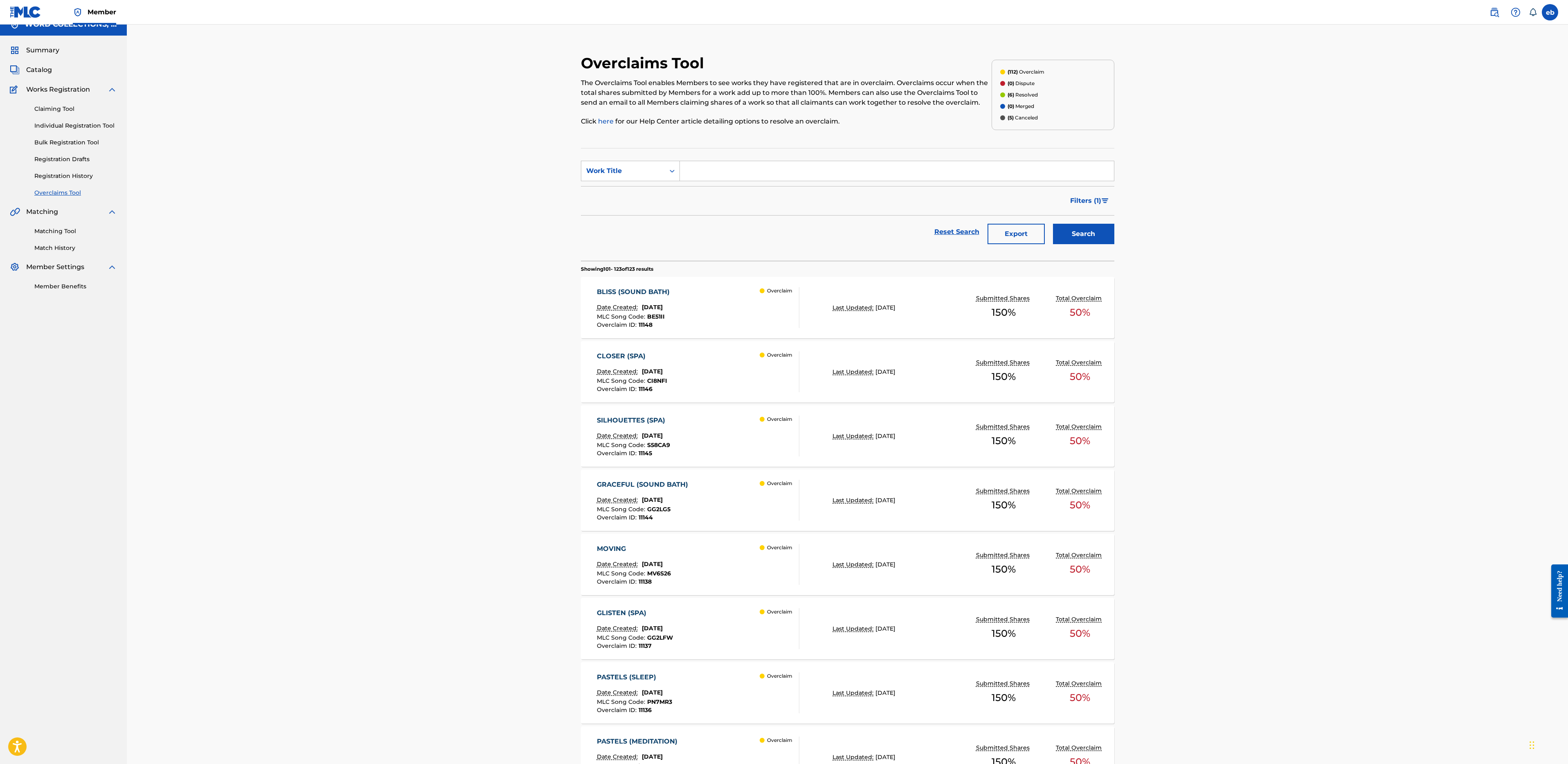
scroll to position [14, 0]
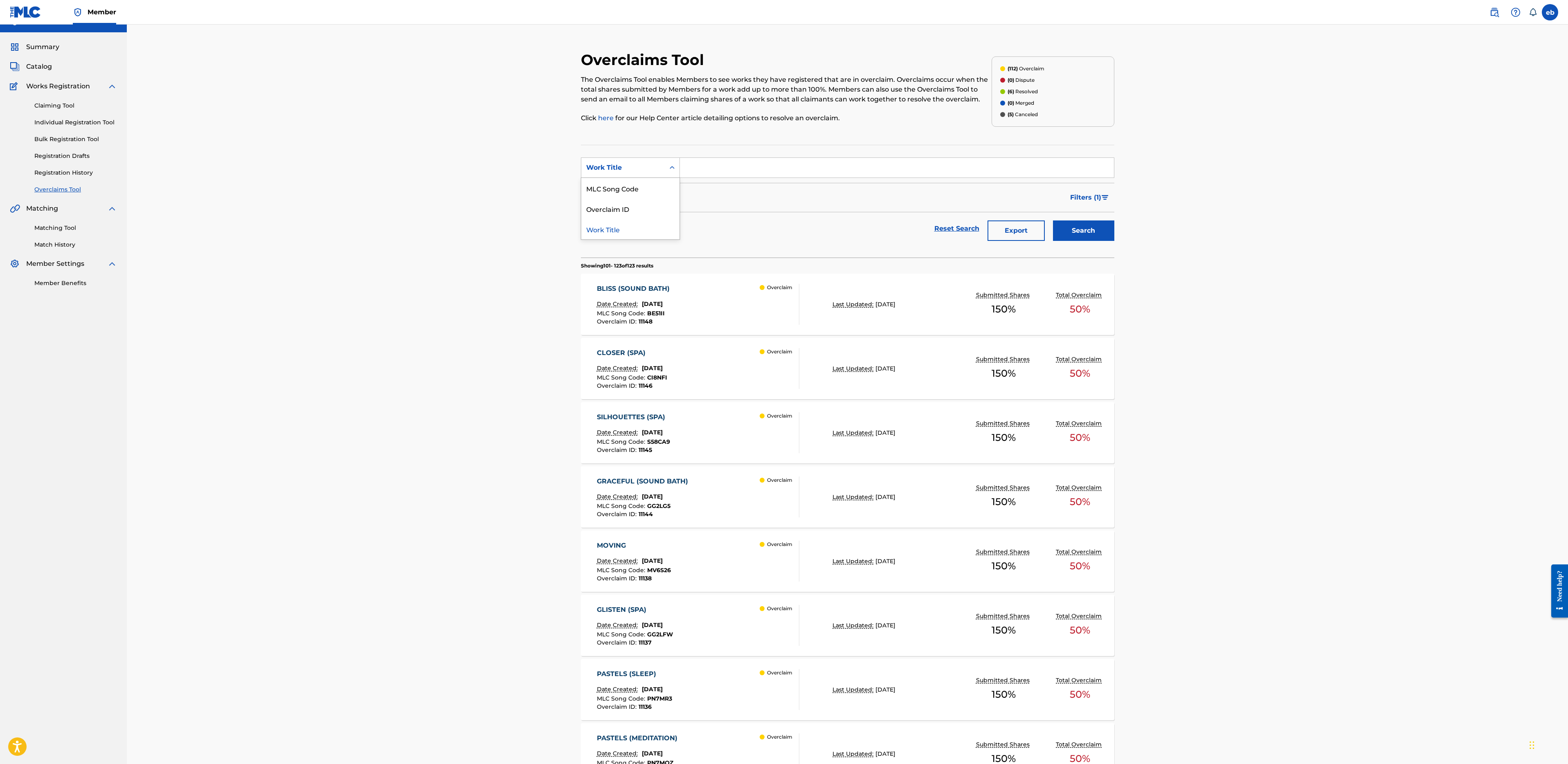
click at [650, 173] on div "Work Title" at bounding box center [623, 167] width 84 height 16
click at [772, 166] on input "Search Form" at bounding box center [897, 167] width 434 height 20
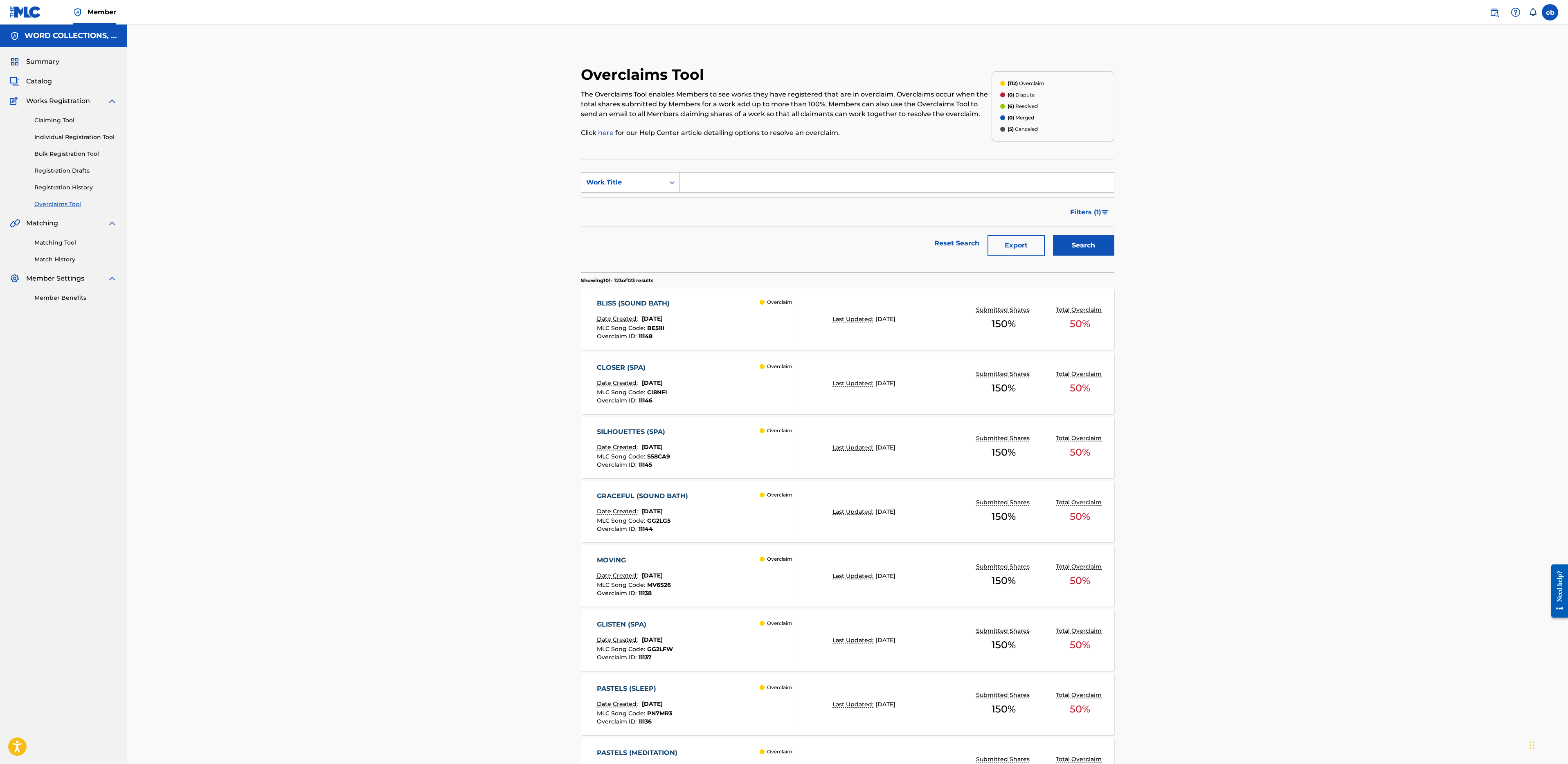
scroll to position [1080, 0]
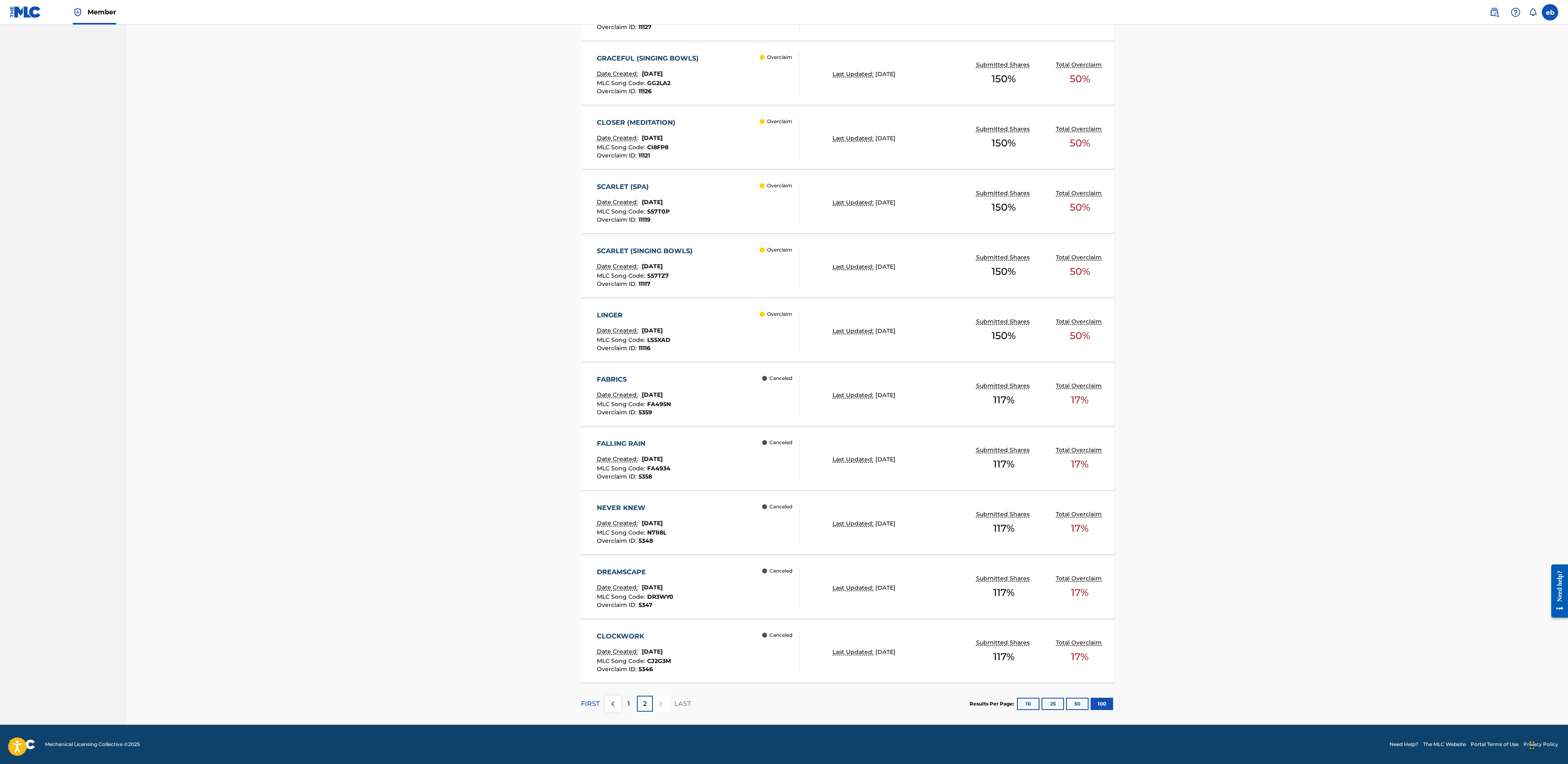
click at [626, 707] on div "1" at bounding box center [629, 704] width 16 height 16
click at [632, 704] on div "1" at bounding box center [629, 704] width 16 height 16
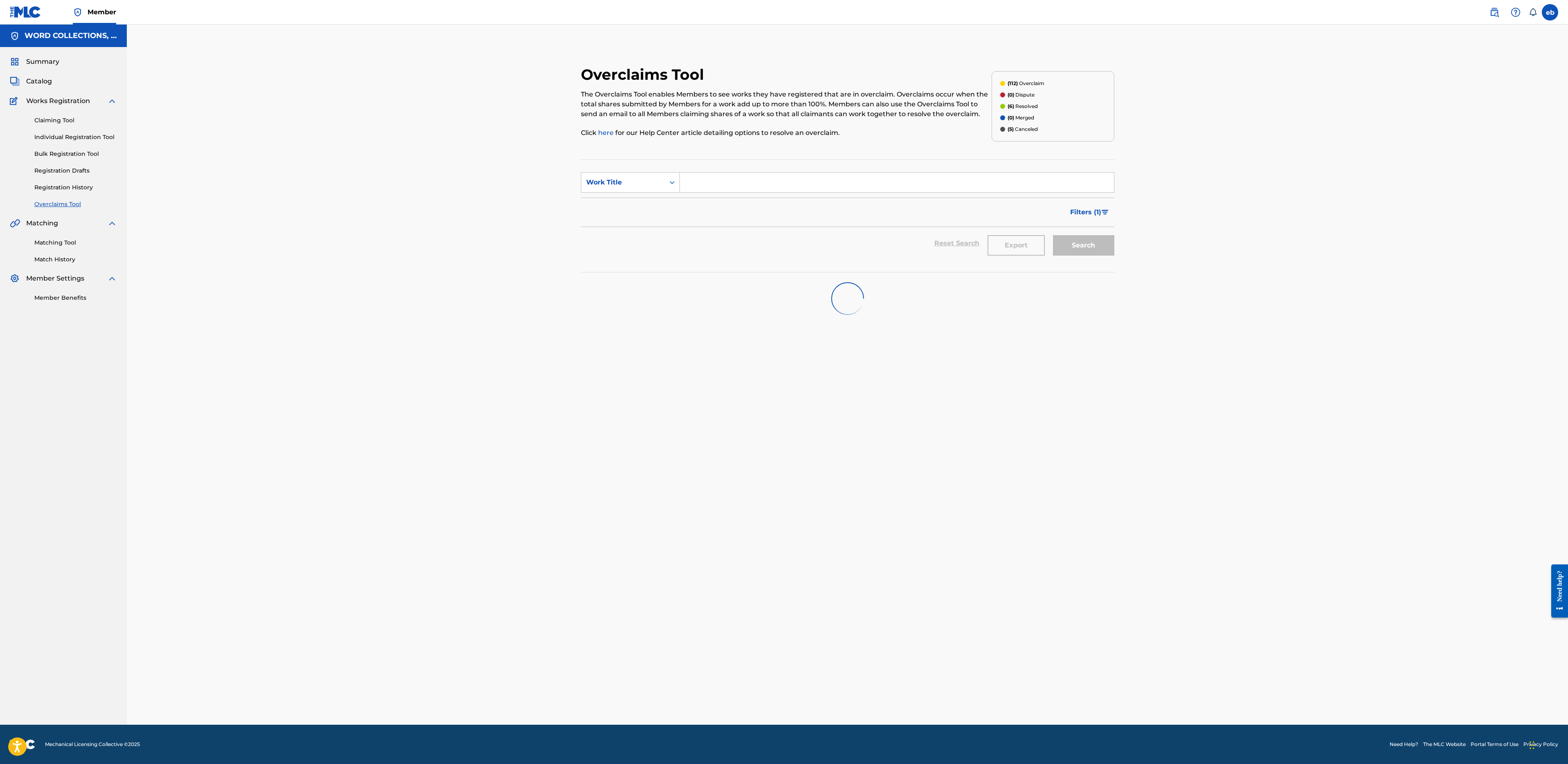
click at [63, 201] on link "Overclaims Tool" at bounding box center [76, 204] width 82 height 9
